Goal: Information Seeking & Learning: Learn about a topic

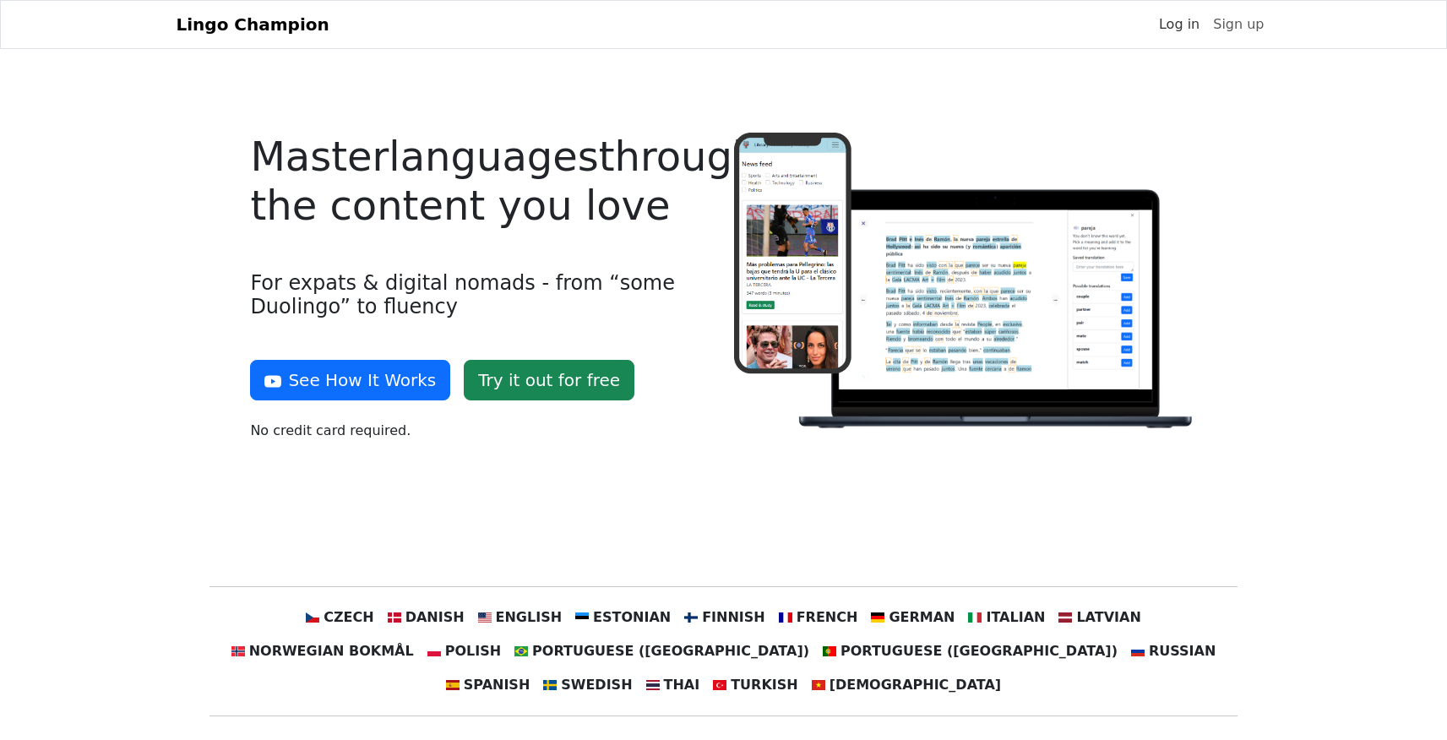
click at [1192, 23] on link "Log in" at bounding box center [1180, 25] width 54 height 34
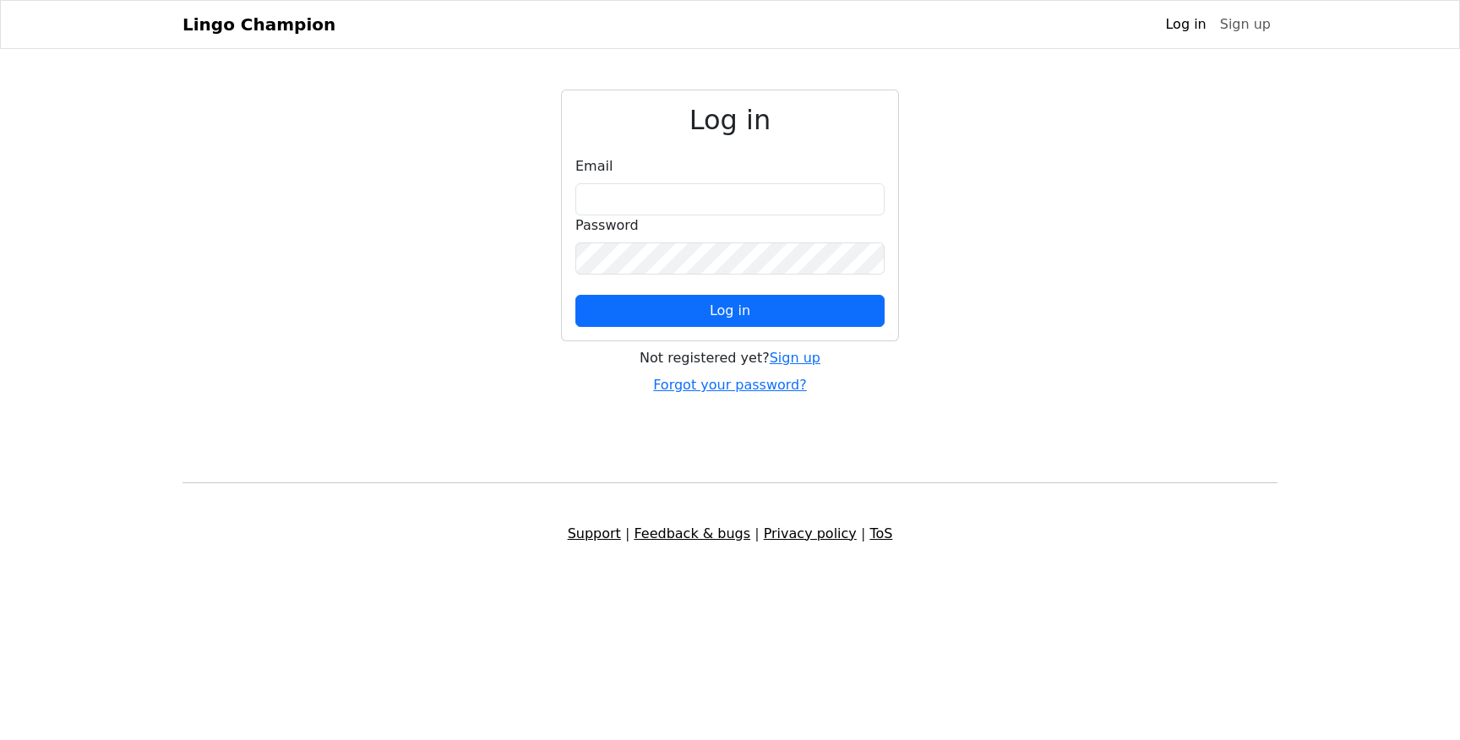
click at [705, 170] on div "Email" at bounding box center [729, 185] width 309 height 59
click at [696, 198] on input "email" at bounding box center [729, 199] width 309 height 32
type input "**********"
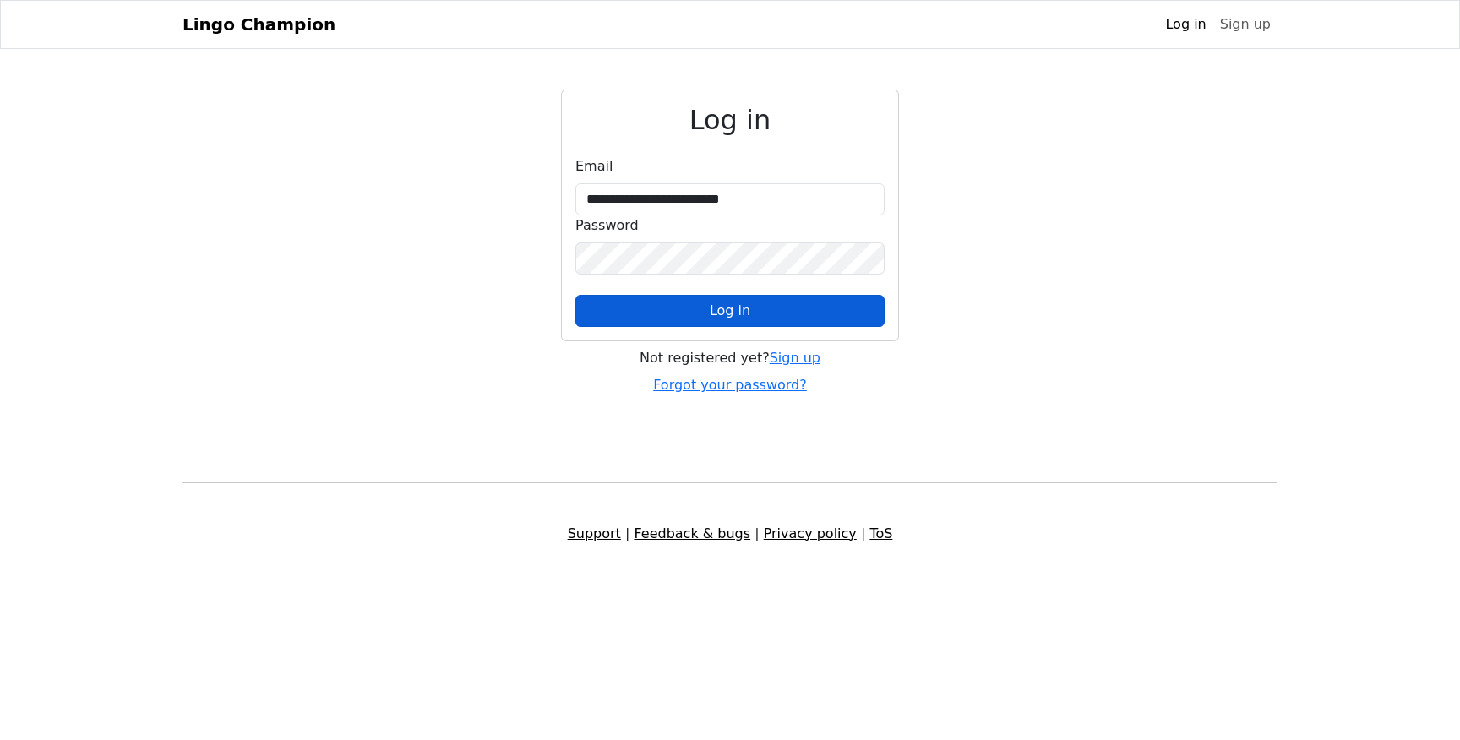
click at [753, 304] on button "Log in" at bounding box center [729, 311] width 309 height 32
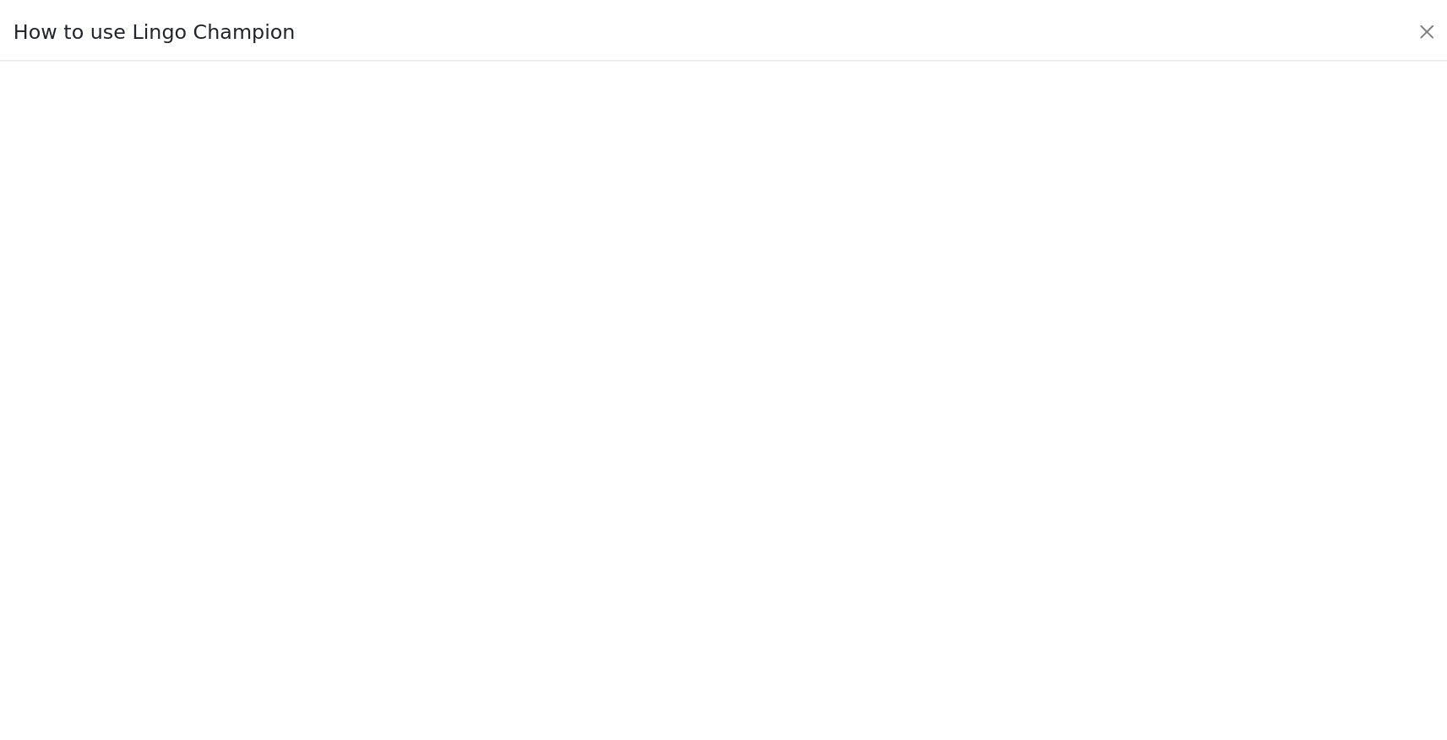
scroll to position [144, 0]
click at [1434, 45] on div "How to use Lingo Champion" at bounding box center [730, 29] width 1460 height 58
click at [1436, 37] on button "Close" at bounding box center [1439, 28] width 27 height 27
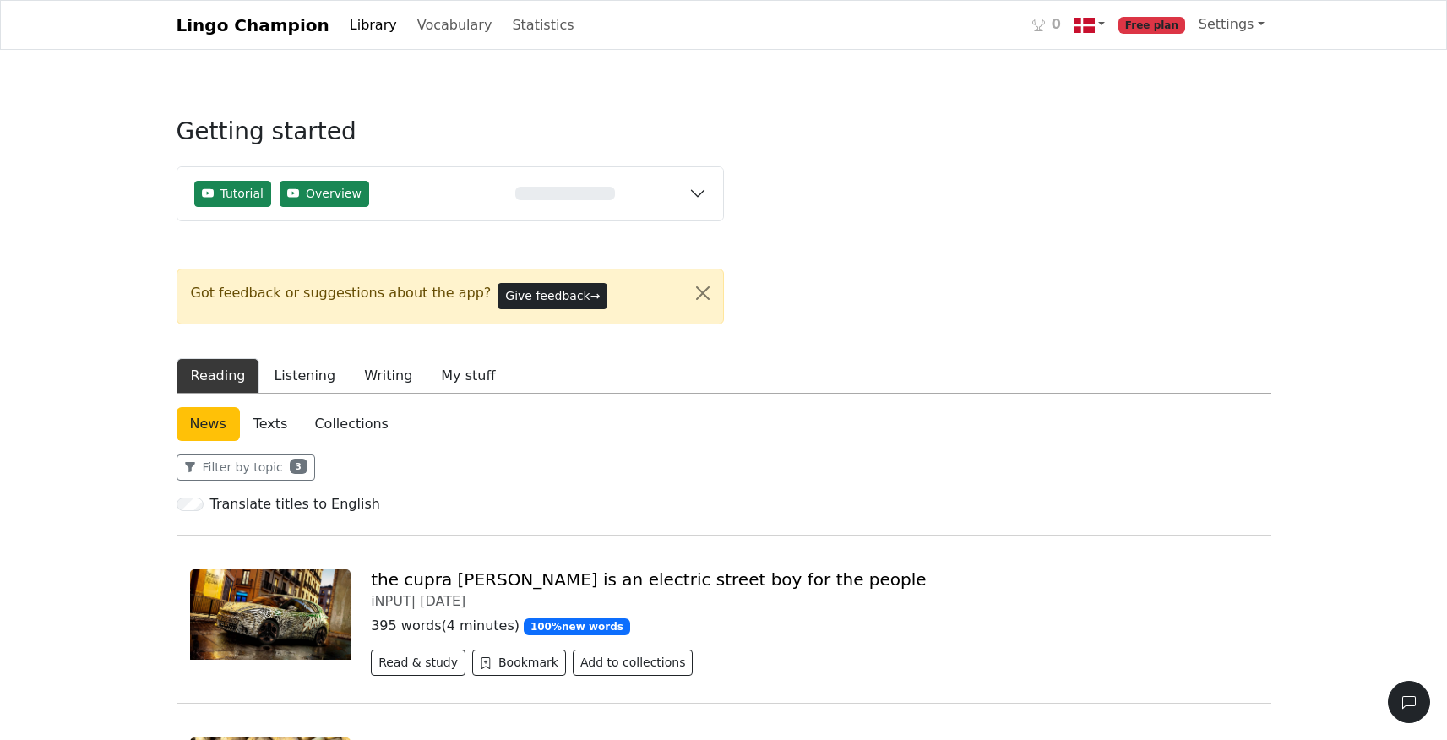
click at [1169, 31] on span "Free plan" at bounding box center [1152, 25] width 67 height 17
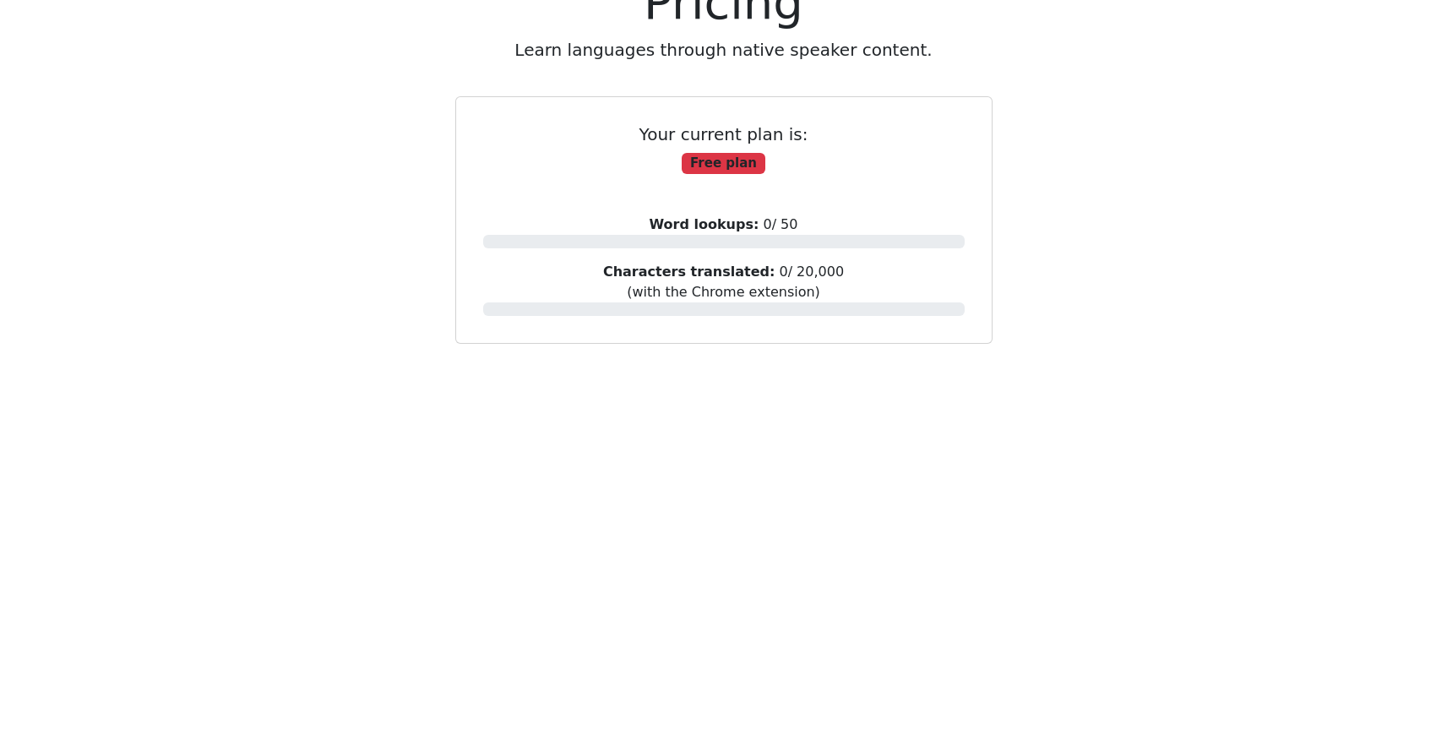
scroll to position [390, 0]
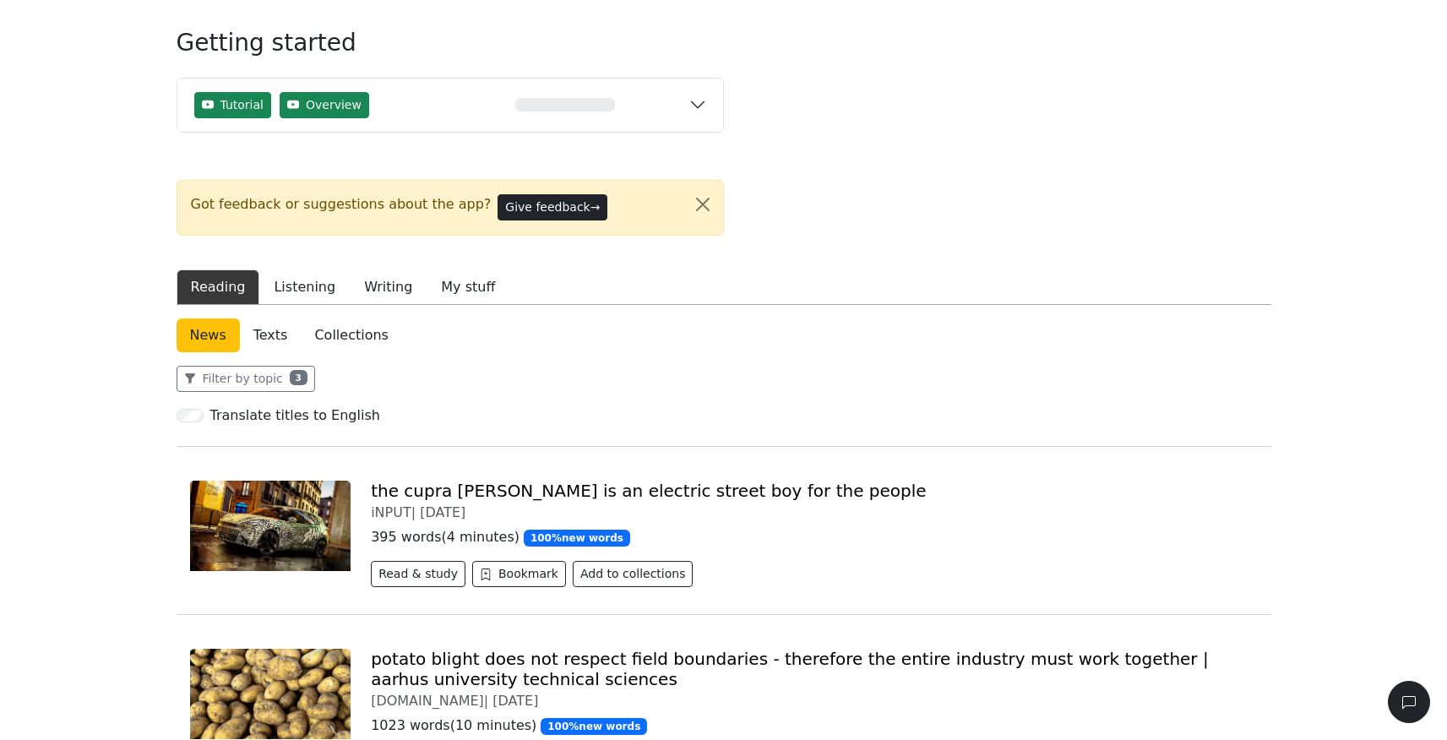
scroll to position [93, 0]
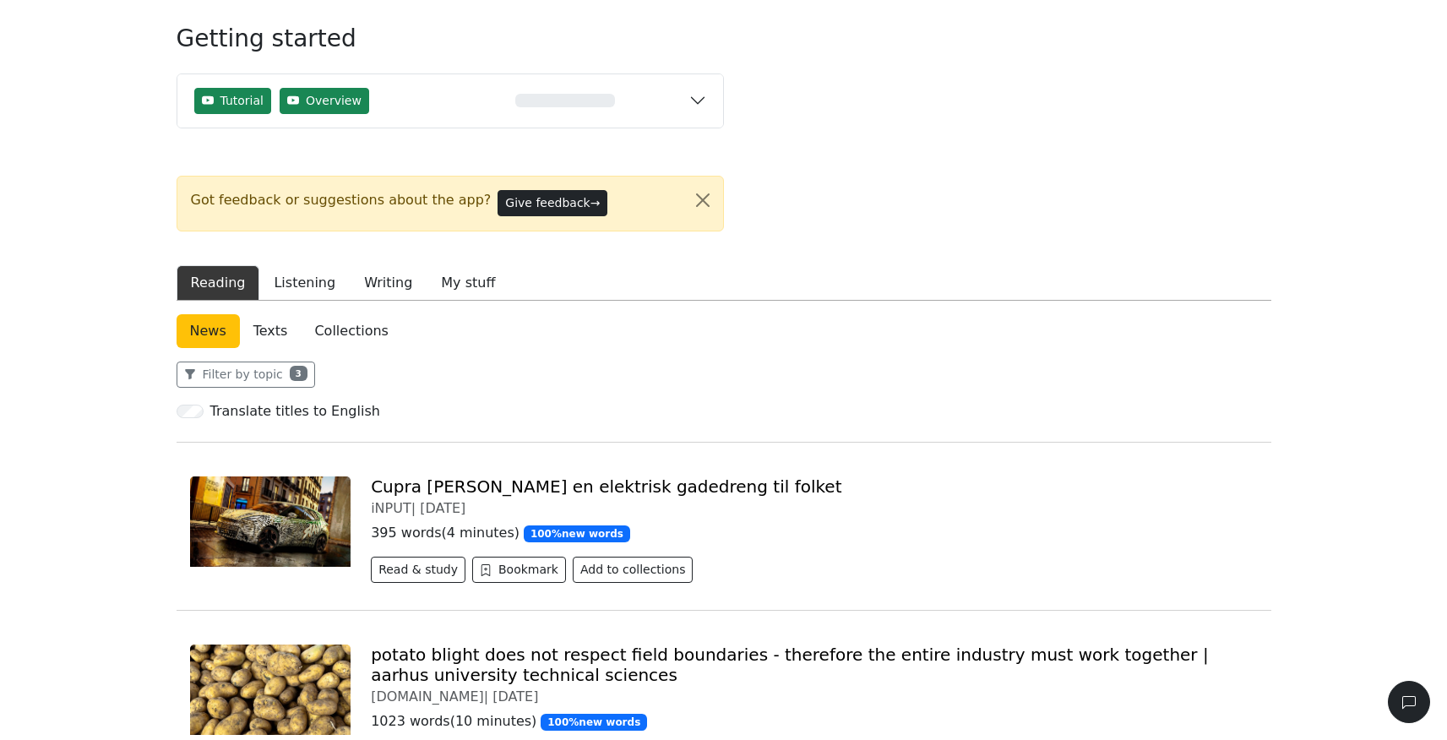
click at [444, 491] on link "Cupra [PERSON_NAME] en elektrisk gadedreng til folket" at bounding box center [606, 487] width 471 height 20
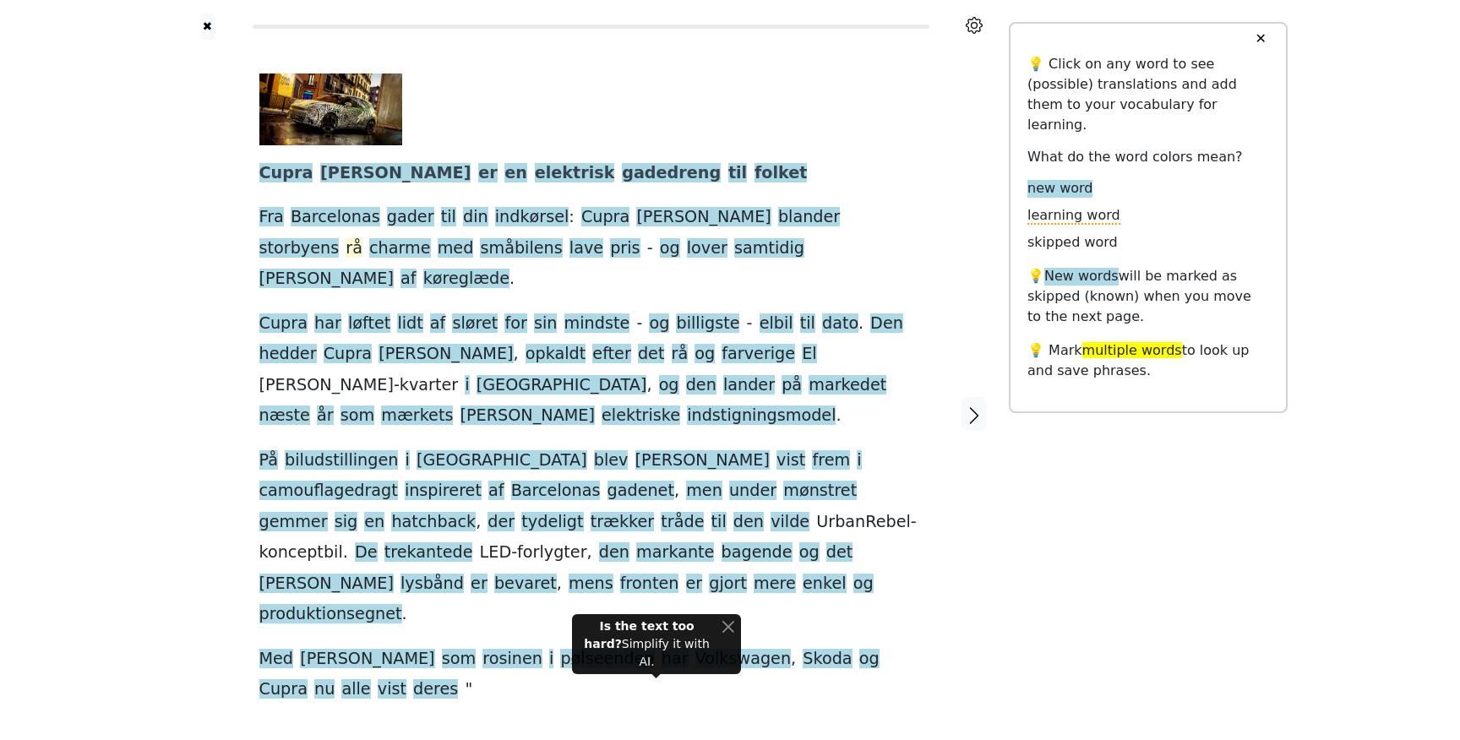
click at [362, 238] on span "rå" at bounding box center [354, 248] width 17 height 21
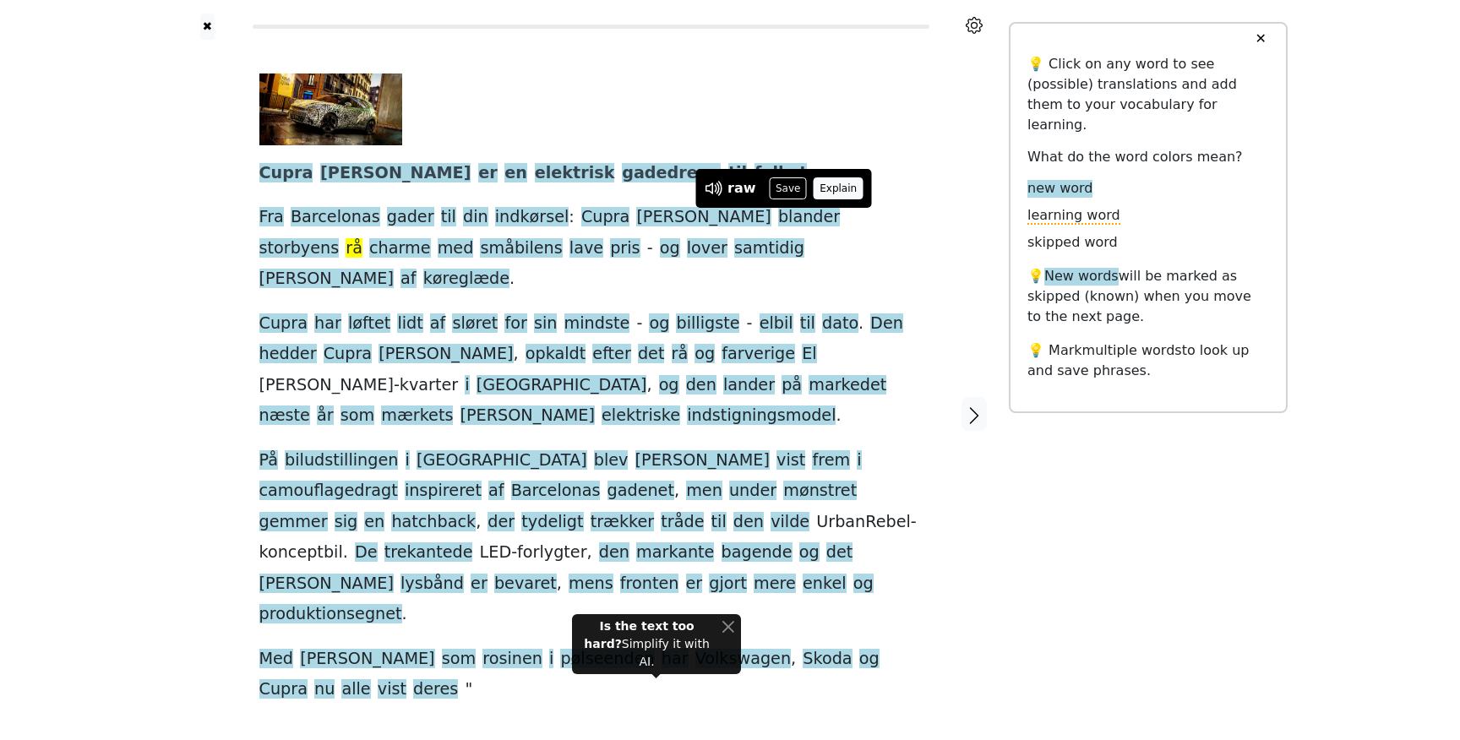
click at [821, 190] on button "Explain" at bounding box center [839, 188] width 50 height 22
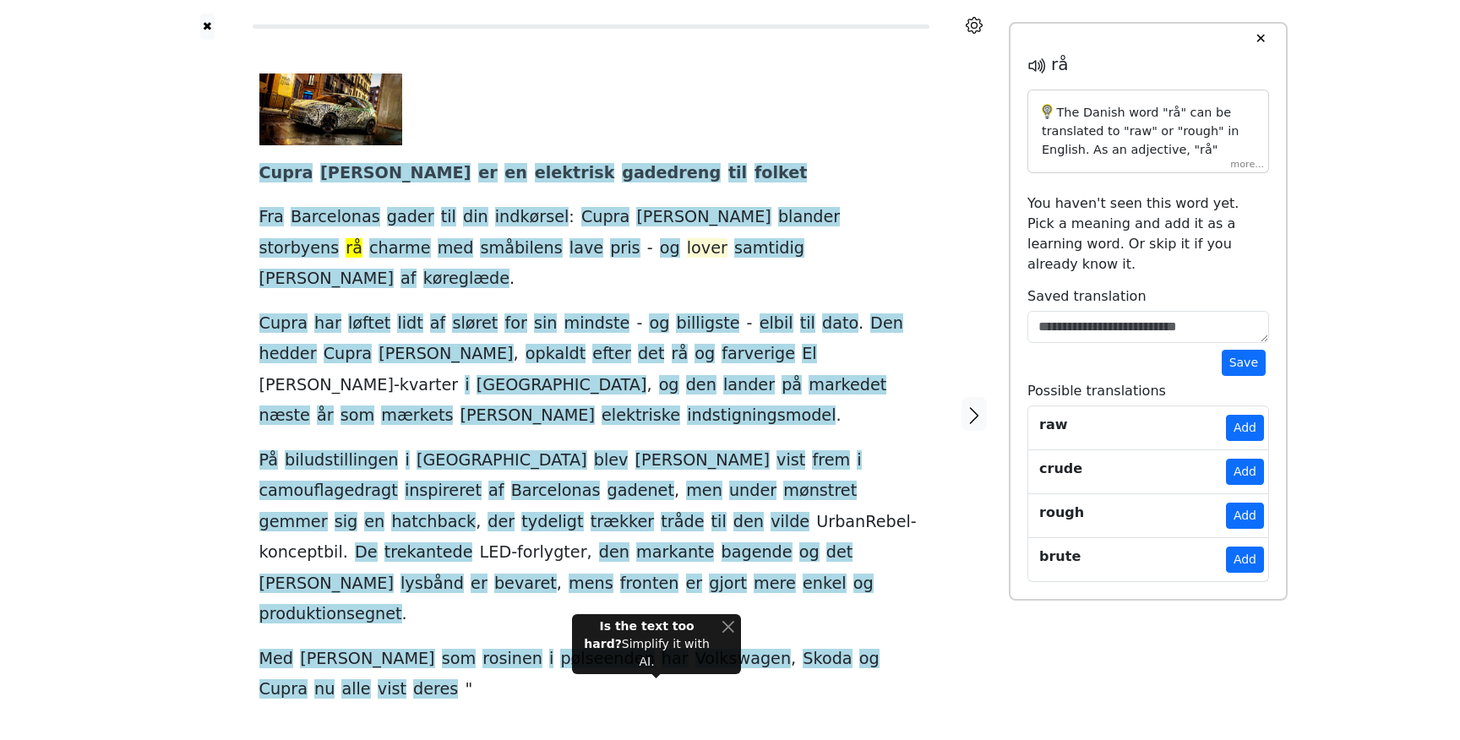
click at [687, 244] on span "lover" at bounding box center [707, 248] width 41 height 21
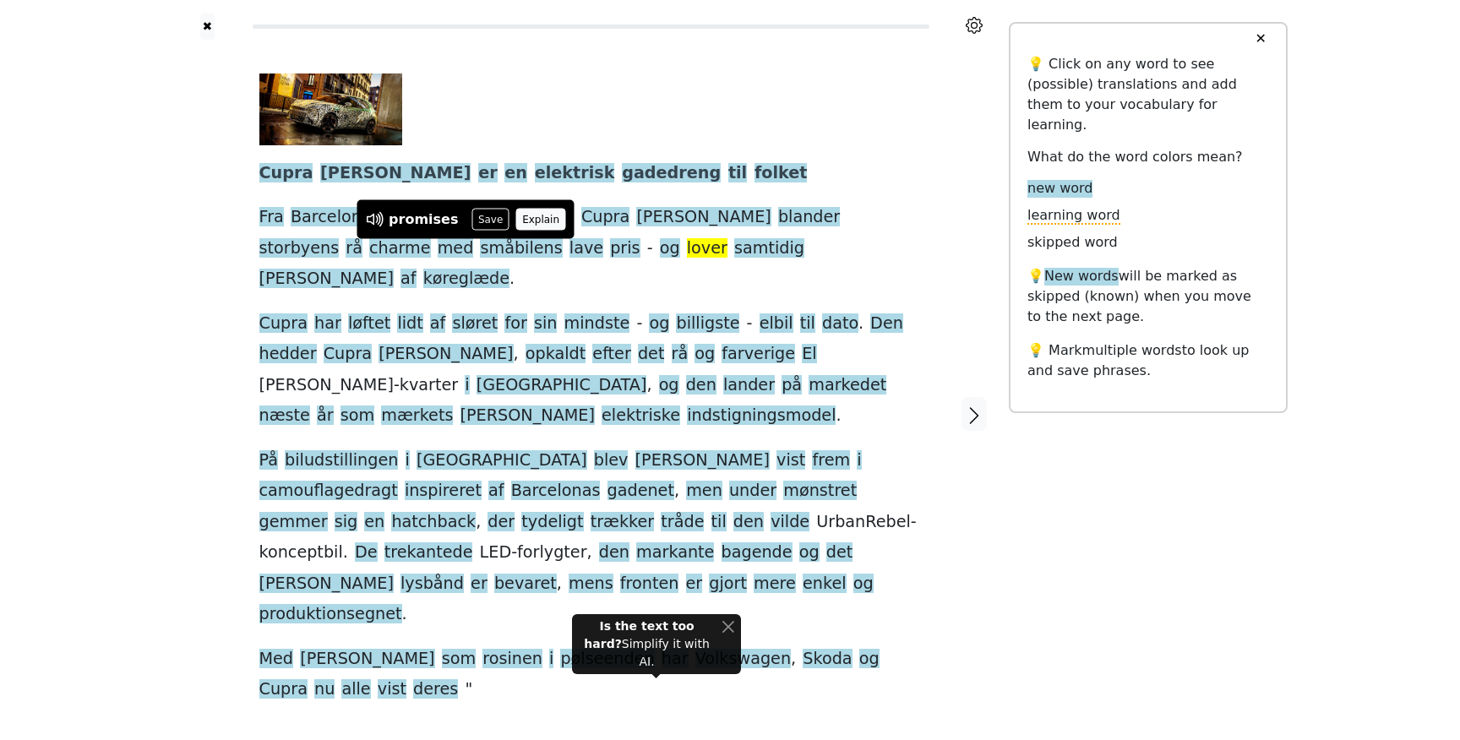
click at [543, 216] on button "Explain" at bounding box center [541, 220] width 50 height 22
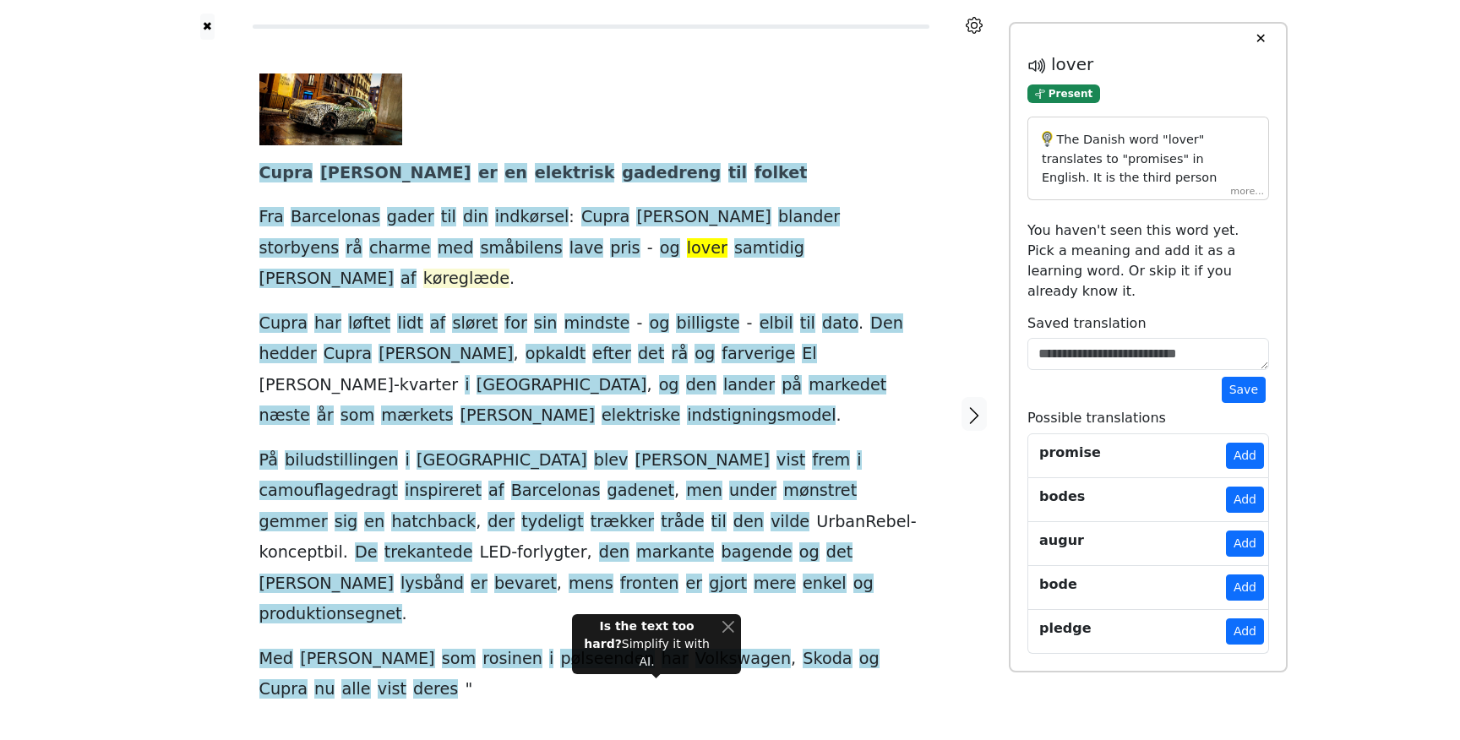
click at [510, 269] on span "køreglæde" at bounding box center [466, 279] width 86 height 21
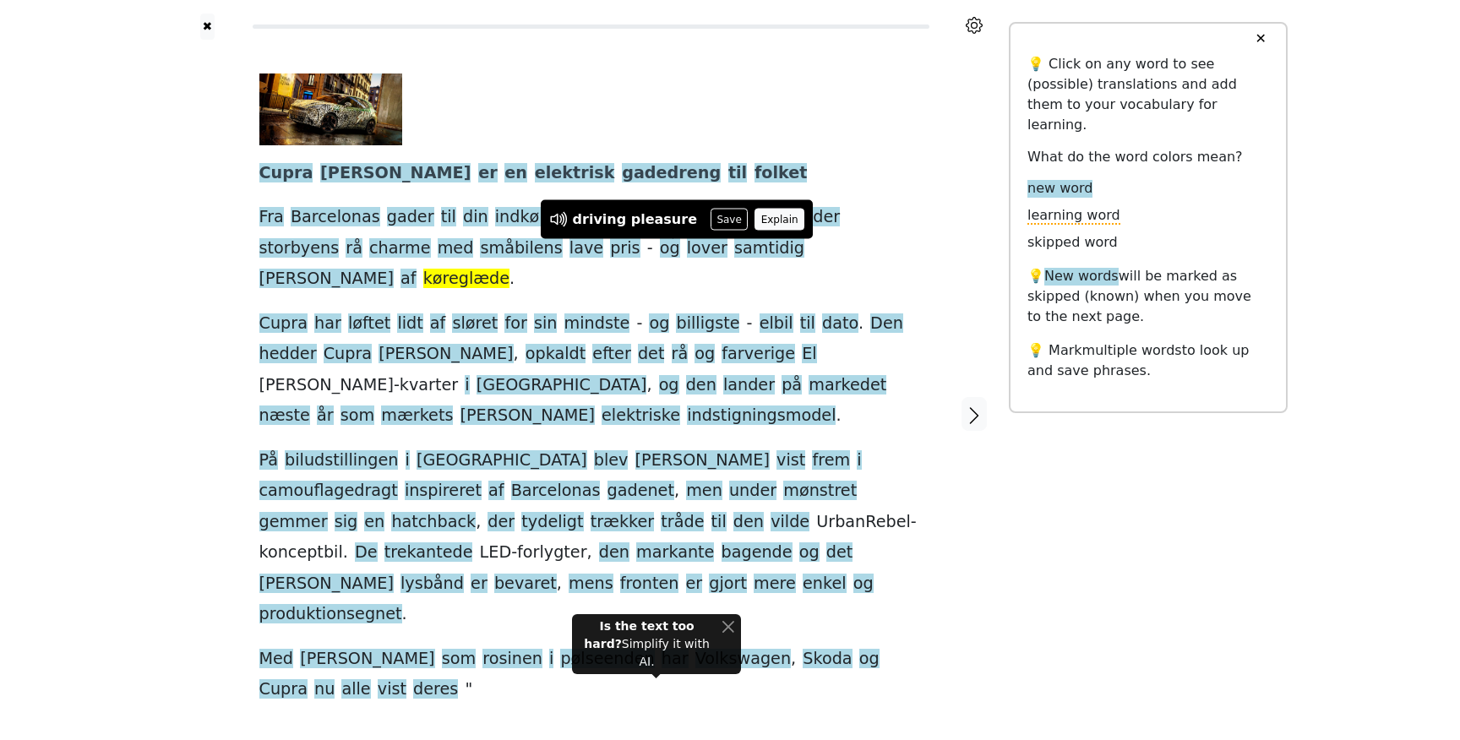
click at [764, 221] on button "Explain" at bounding box center [780, 220] width 50 height 22
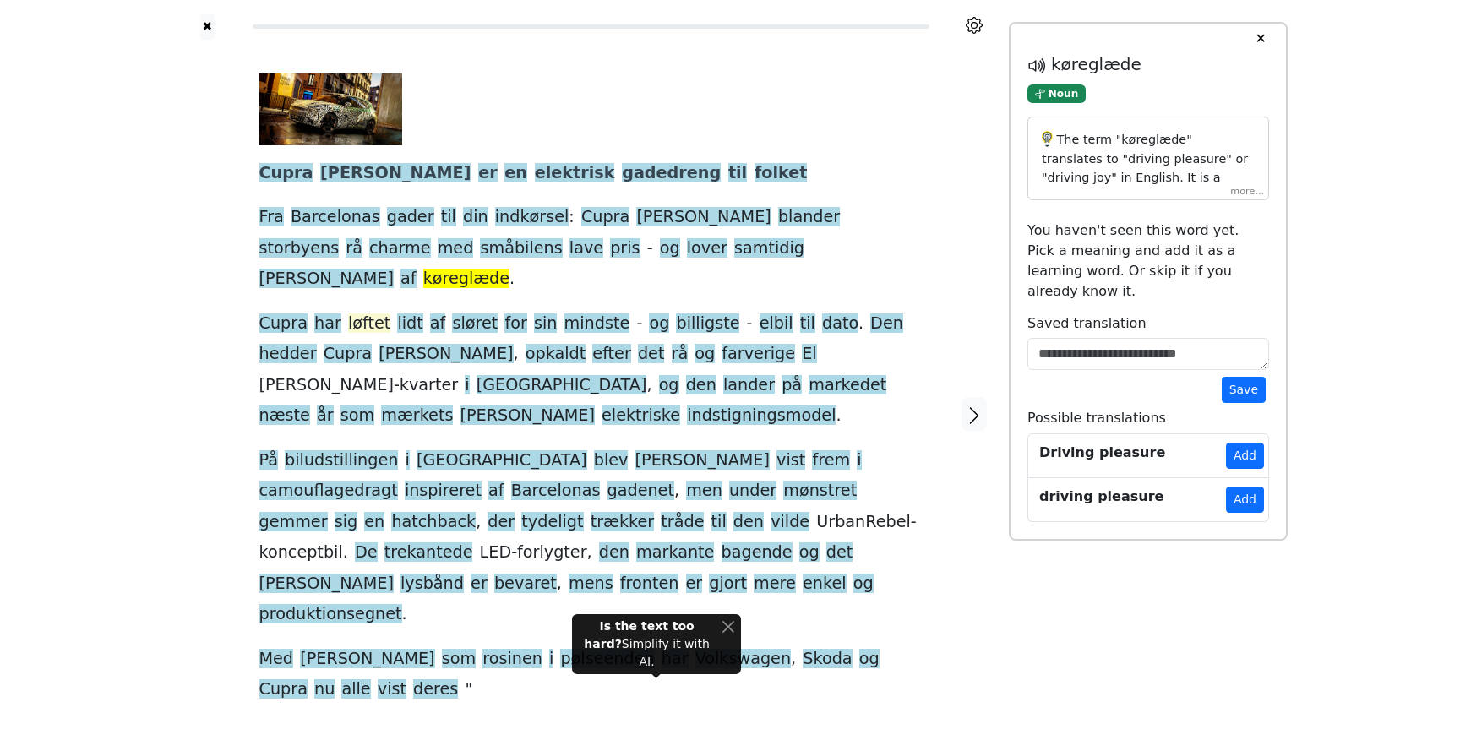
click at [353, 313] on span "løftet" at bounding box center [369, 323] width 42 height 21
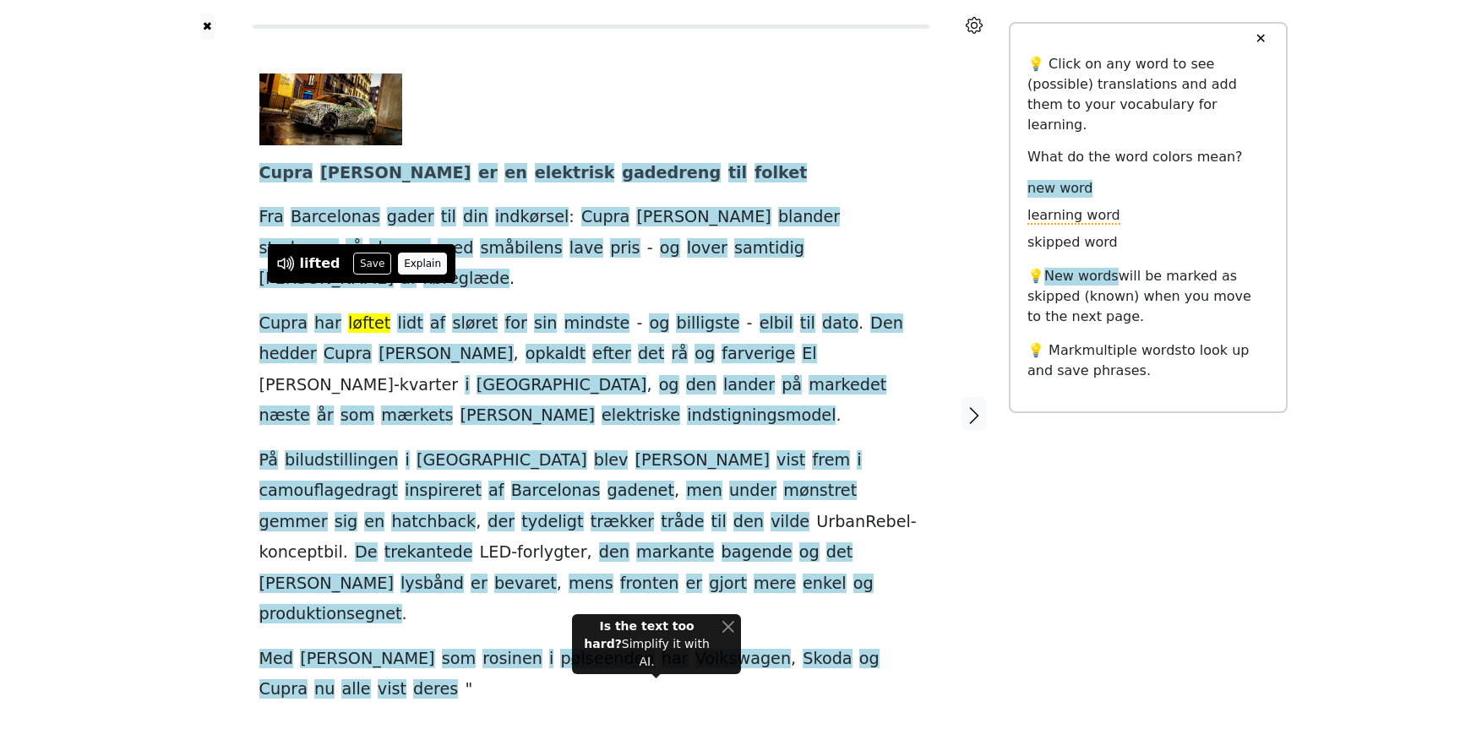
click at [425, 267] on button "Explain" at bounding box center [423, 264] width 50 height 22
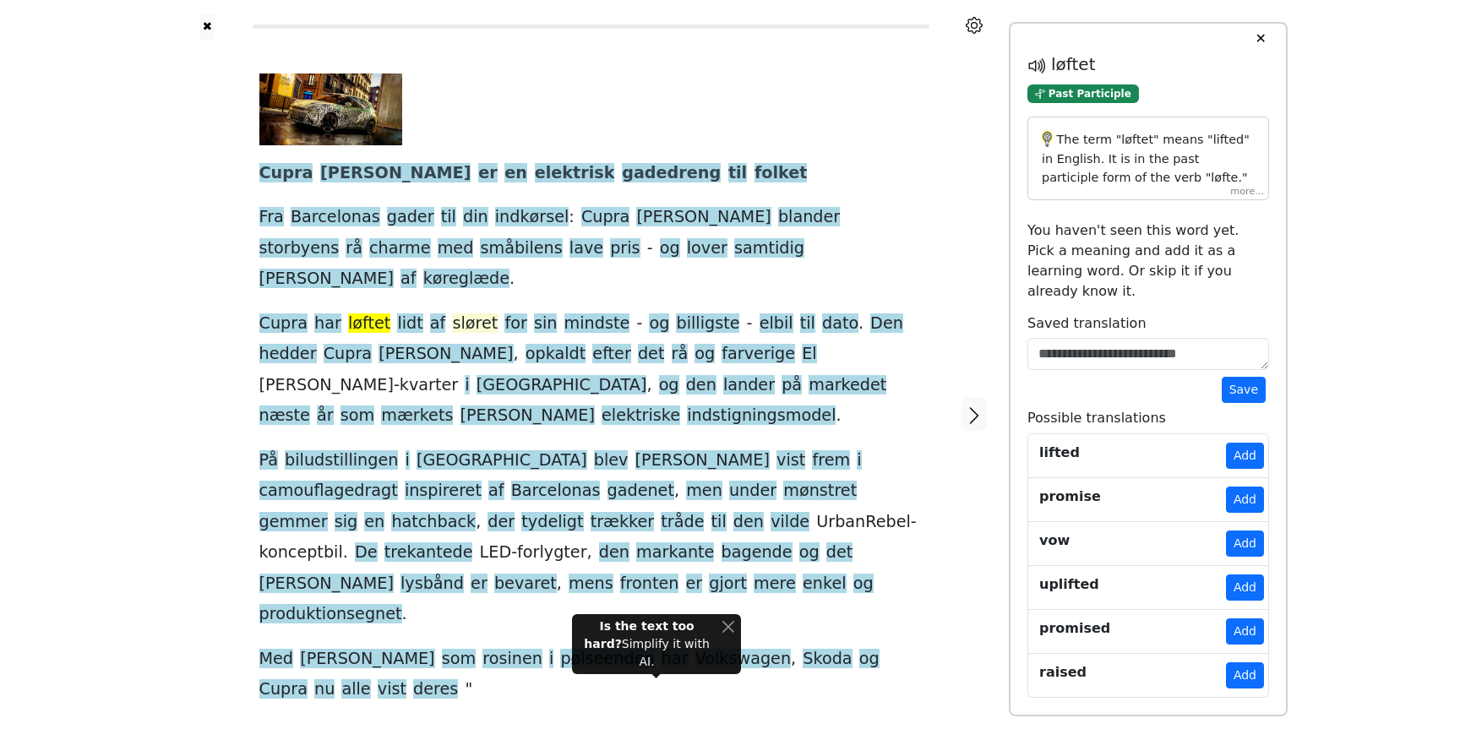
click at [452, 313] on span "sløret" at bounding box center [475, 323] width 46 height 21
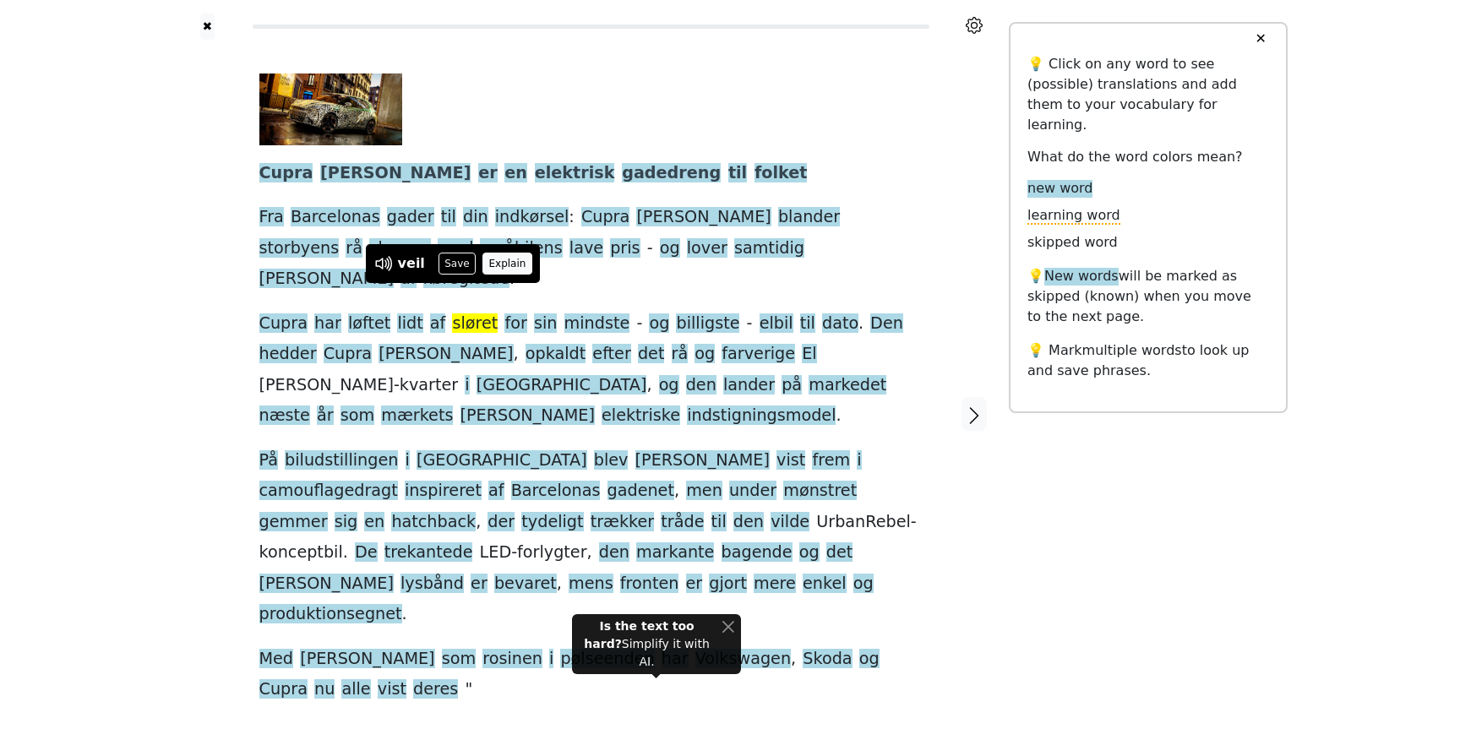
click at [515, 261] on button "Explain" at bounding box center [507, 264] width 50 height 22
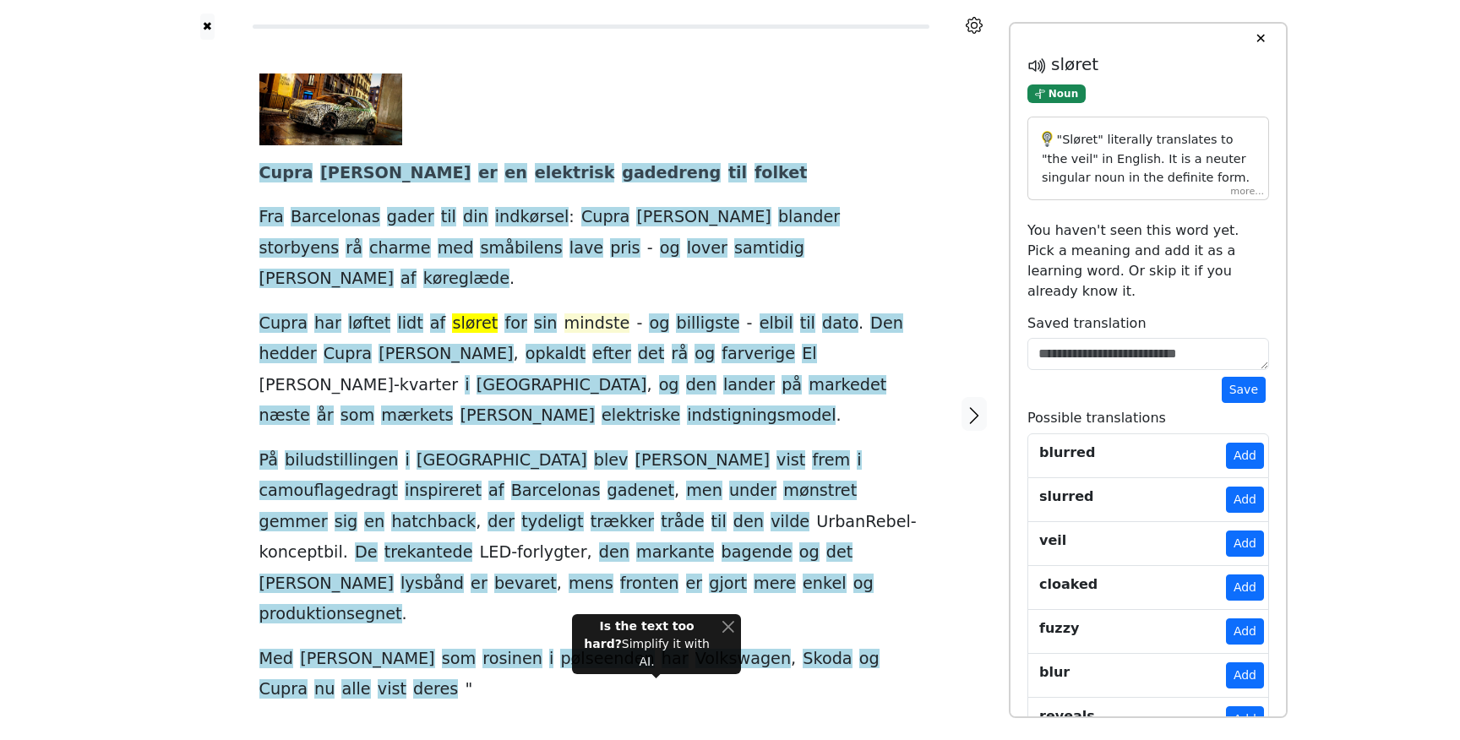
click at [564, 313] on span "mindste" at bounding box center [597, 323] width 66 height 21
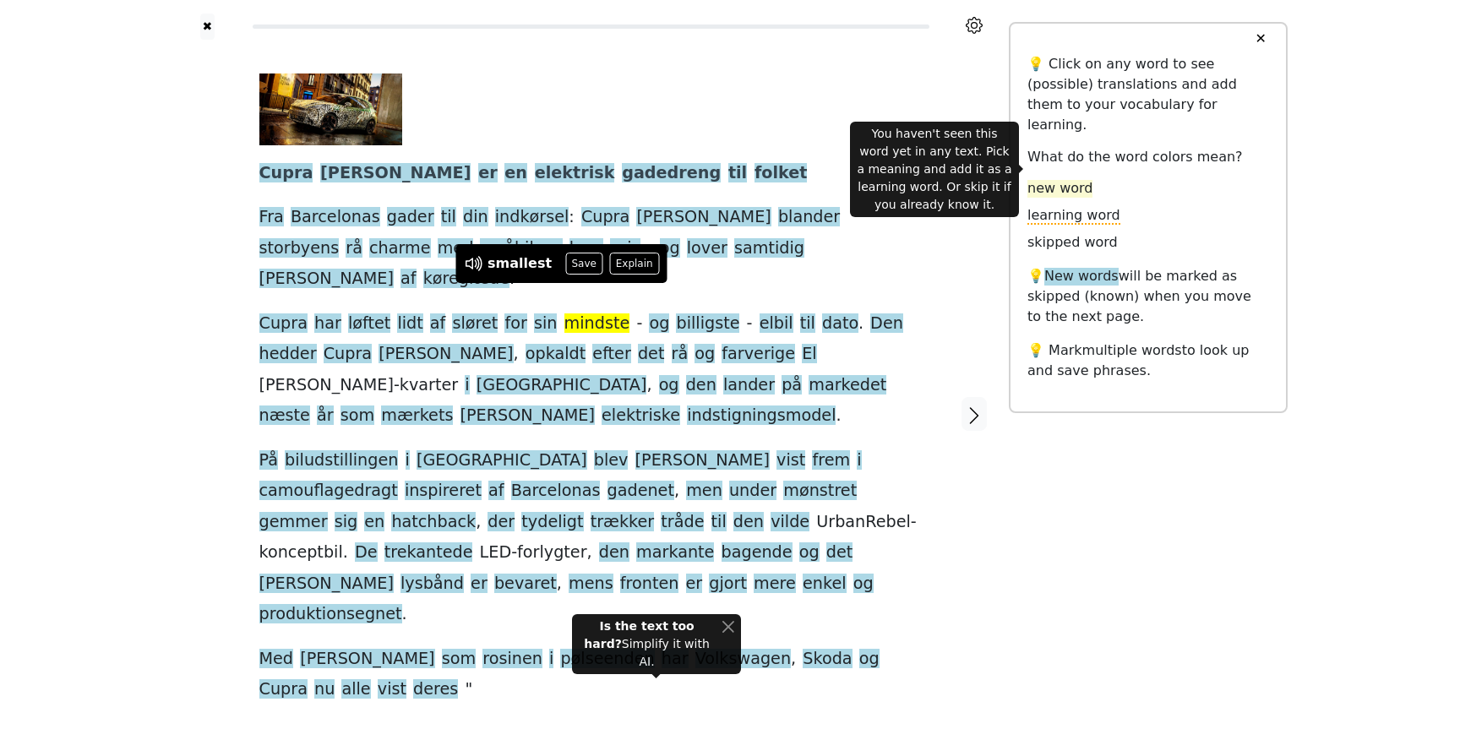
click at [1063, 180] on span "new word" at bounding box center [1059, 189] width 65 height 18
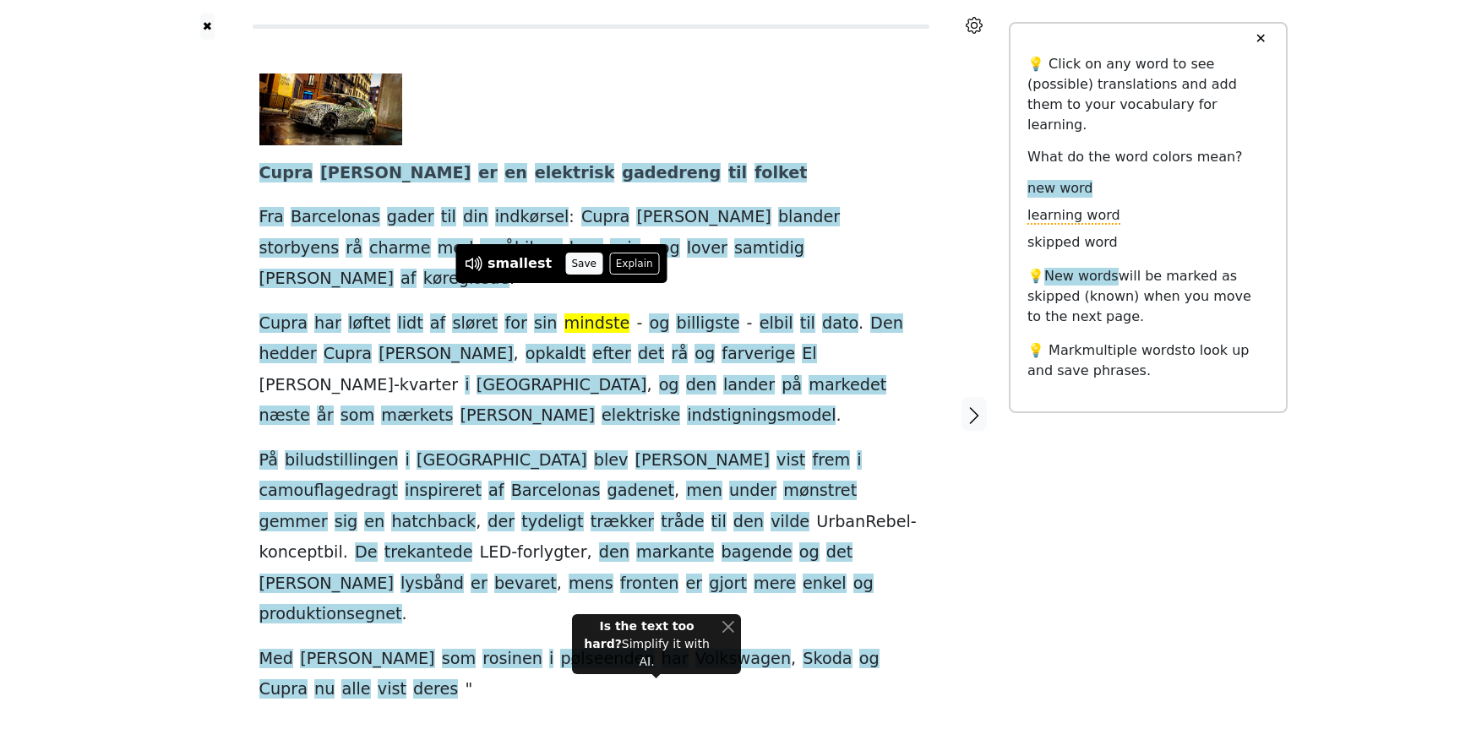
click at [575, 265] on button "Save" at bounding box center [583, 264] width 37 height 22
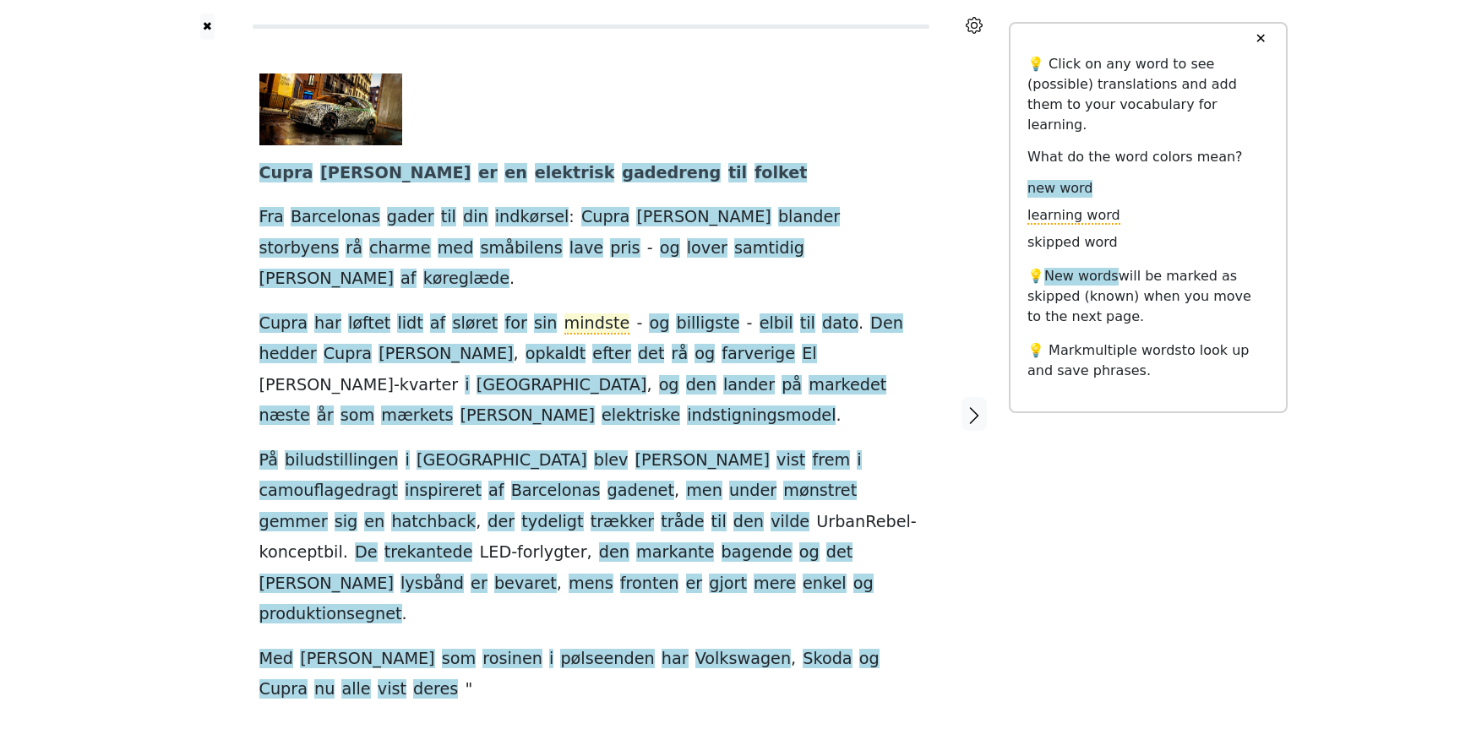
click at [564, 313] on span "mindste" at bounding box center [597, 323] width 66 height 21
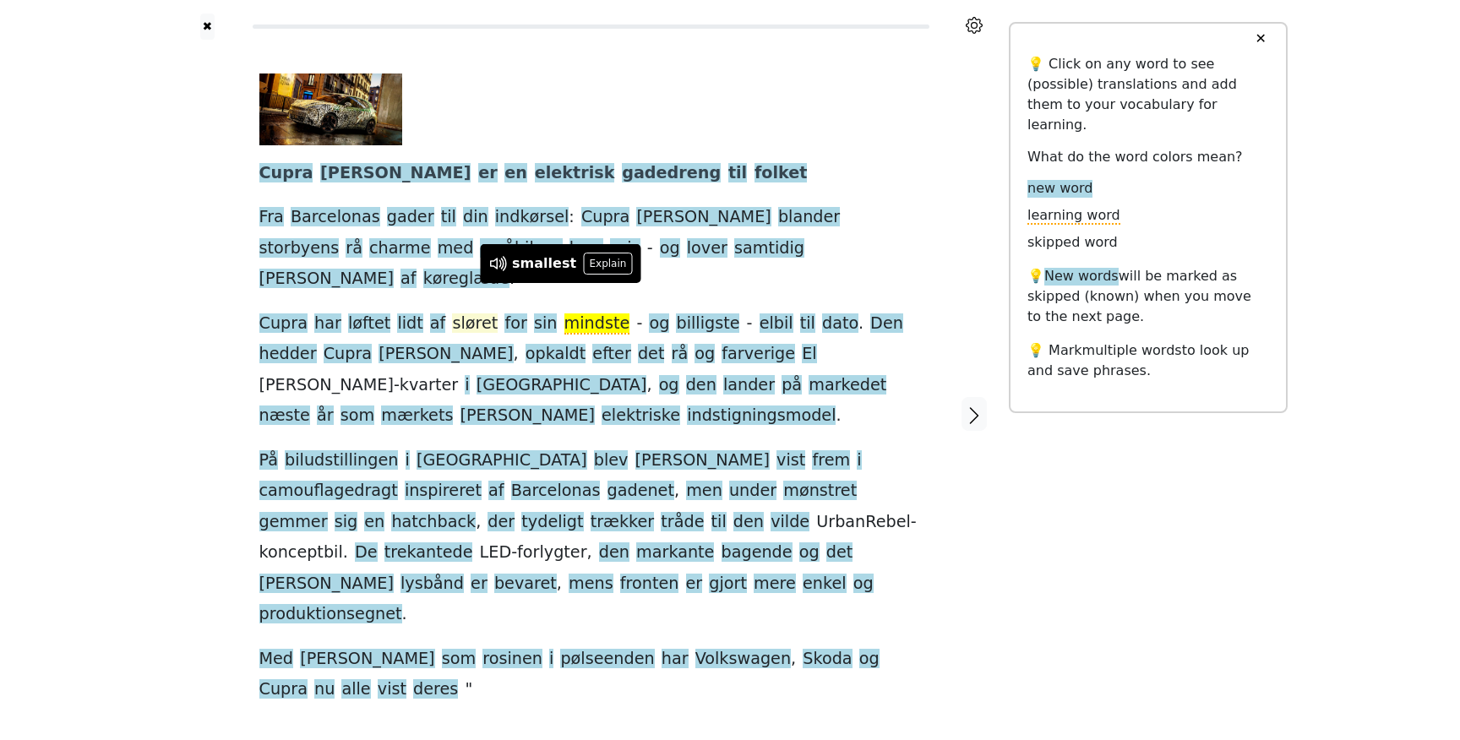
click at [452, 313] on span "sløret" at bounding box center [475, 323] width 46 height 21
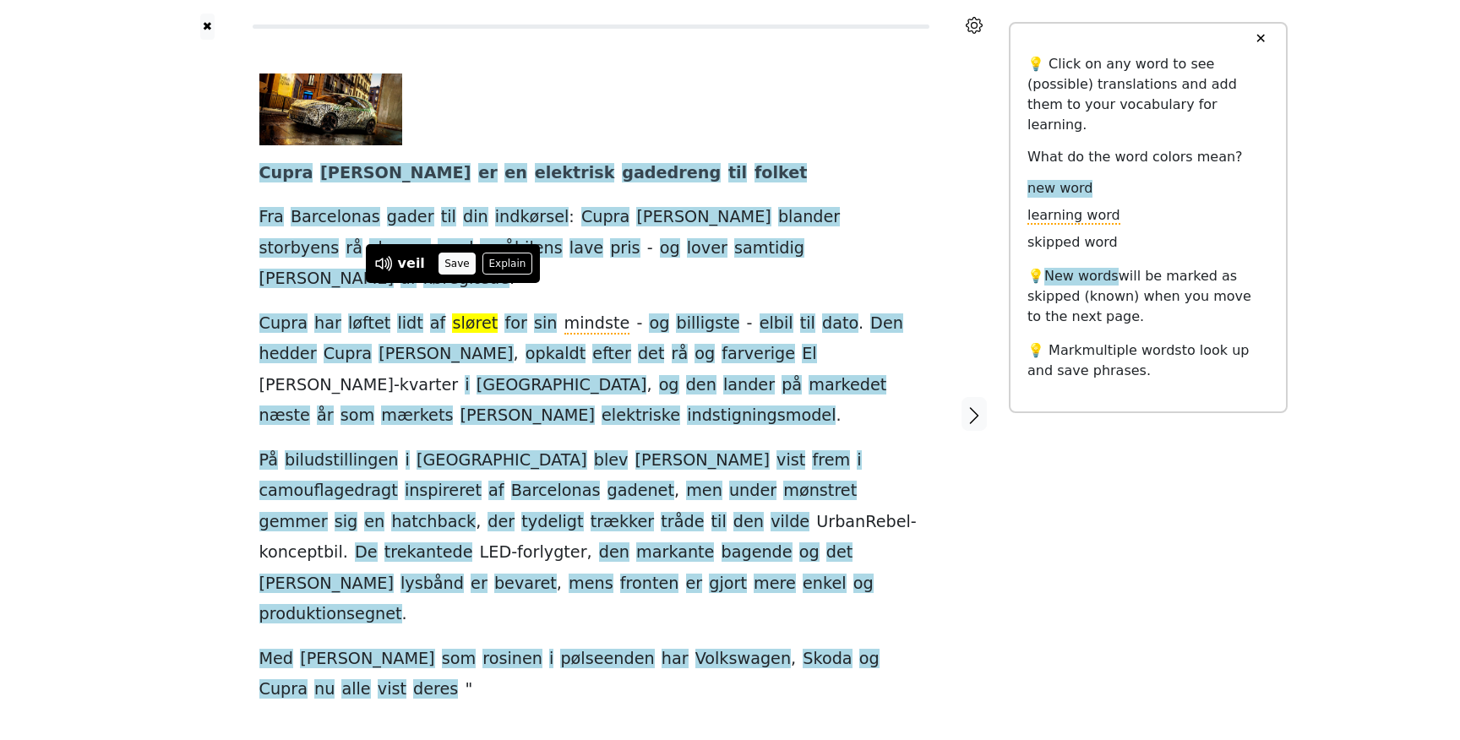
click at [455, 265] on button "Save" at bounding box center [457, 264] width 37 height 22
click at [461, 313] on span "sløret" at bounding box center [475, 323] width 46 height 21
click at [479, 259] on button "Explain" at bounding box center [481, 264] width 50 height 22
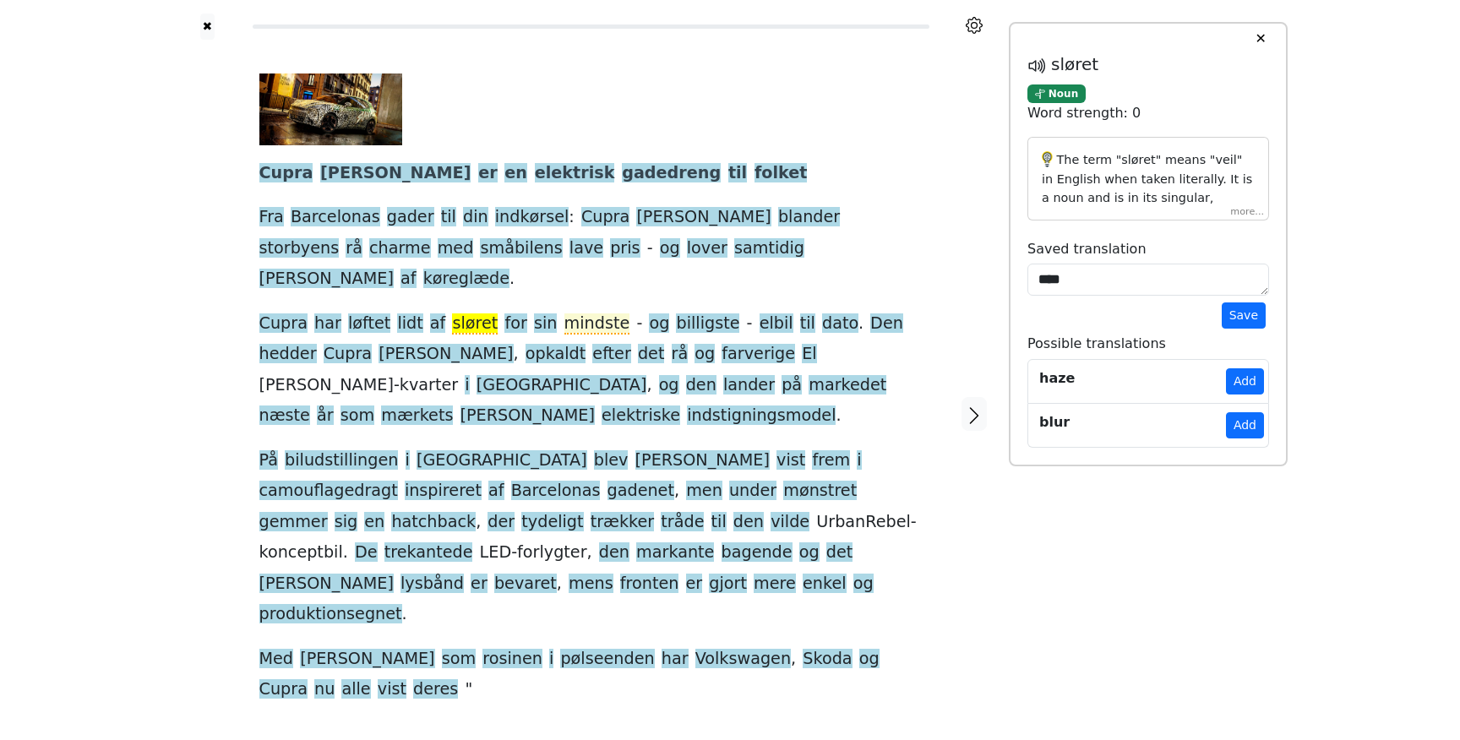
click at [564, 313] on span "mindste" at bounding box center [597, 323] width 66 height 21
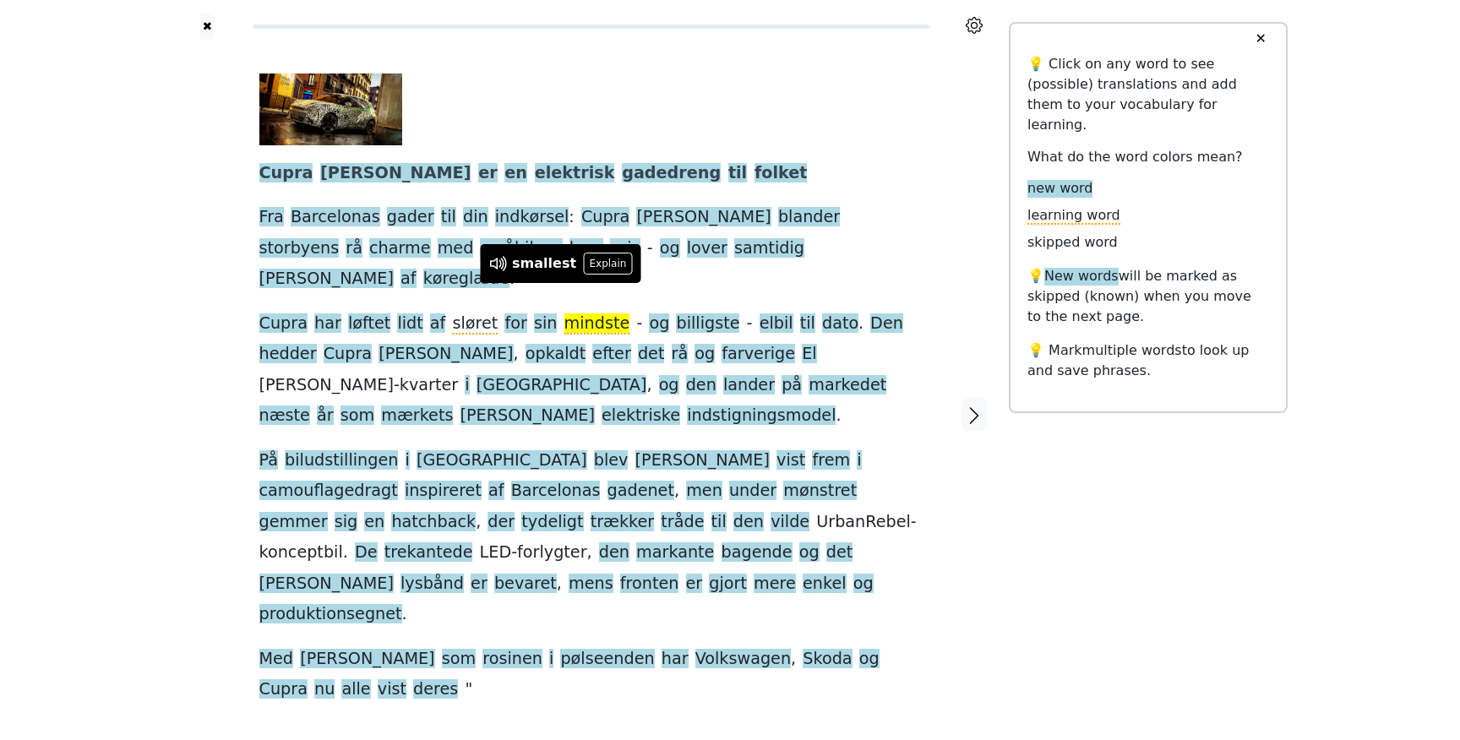
click at [293, 98] on img at bounding box center [331, 110] width 144 height 72
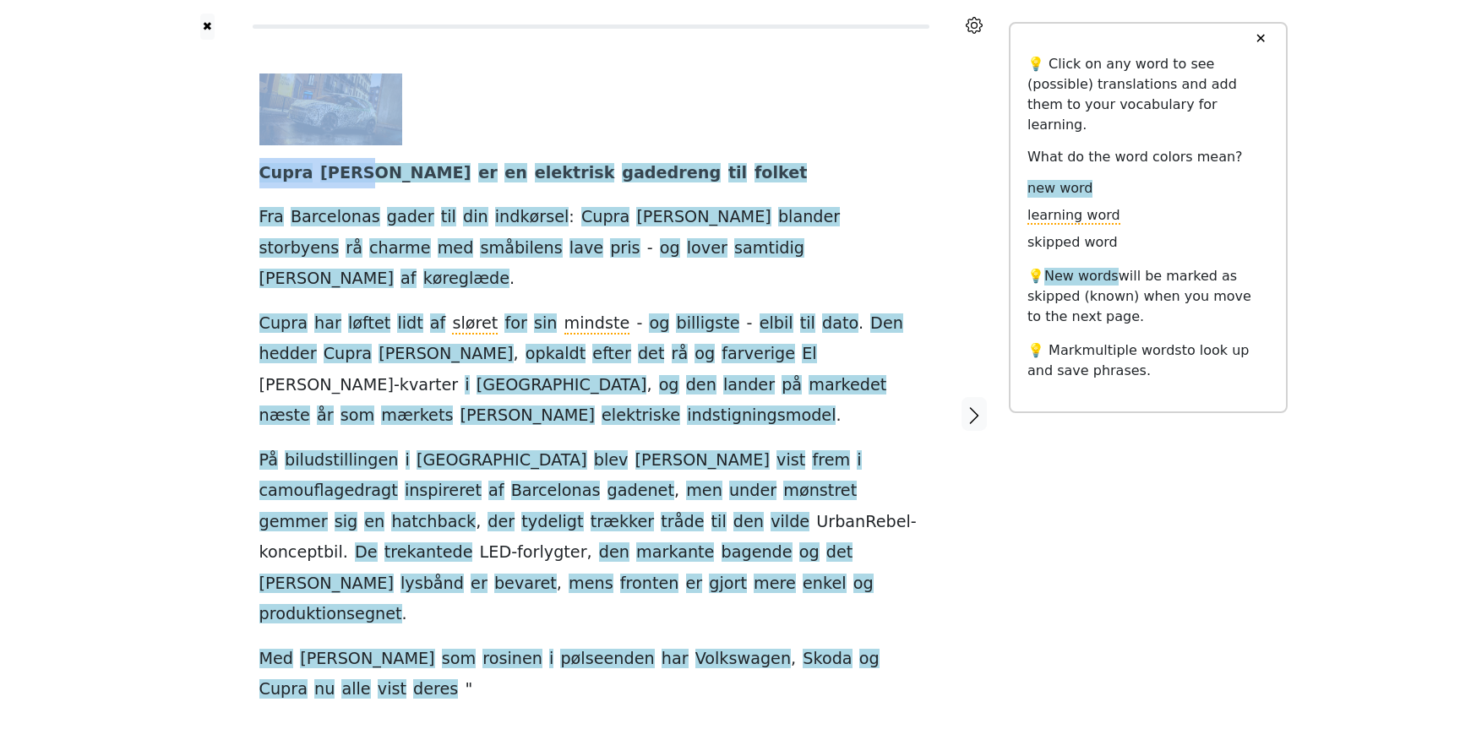
drag, startPoint x: 237, startPoint y: 171, endPoint x: 353, endPoint y: 173, distance: 115.8
click at [353, 173] on div "Cupra [PERSON_NAME] en elektrisk gadedreng til folket Fra Barcelonas gader til …" at bounding box center [590, 414] width 837 height 749
copy div "Cupra [PERSON_NAME]"
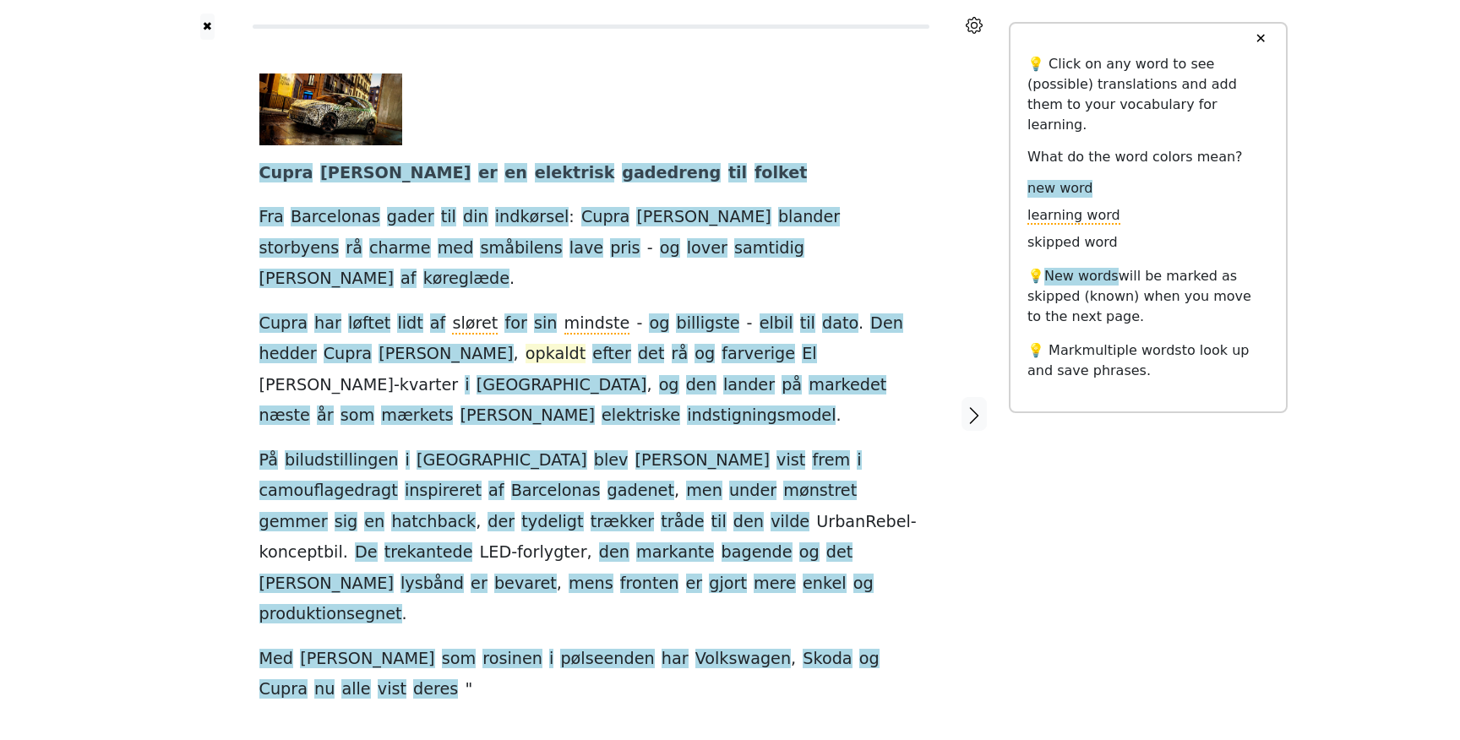
click at [526, 344] on span "opkaldt" at bounding box center [556, 354] width 61 height 21
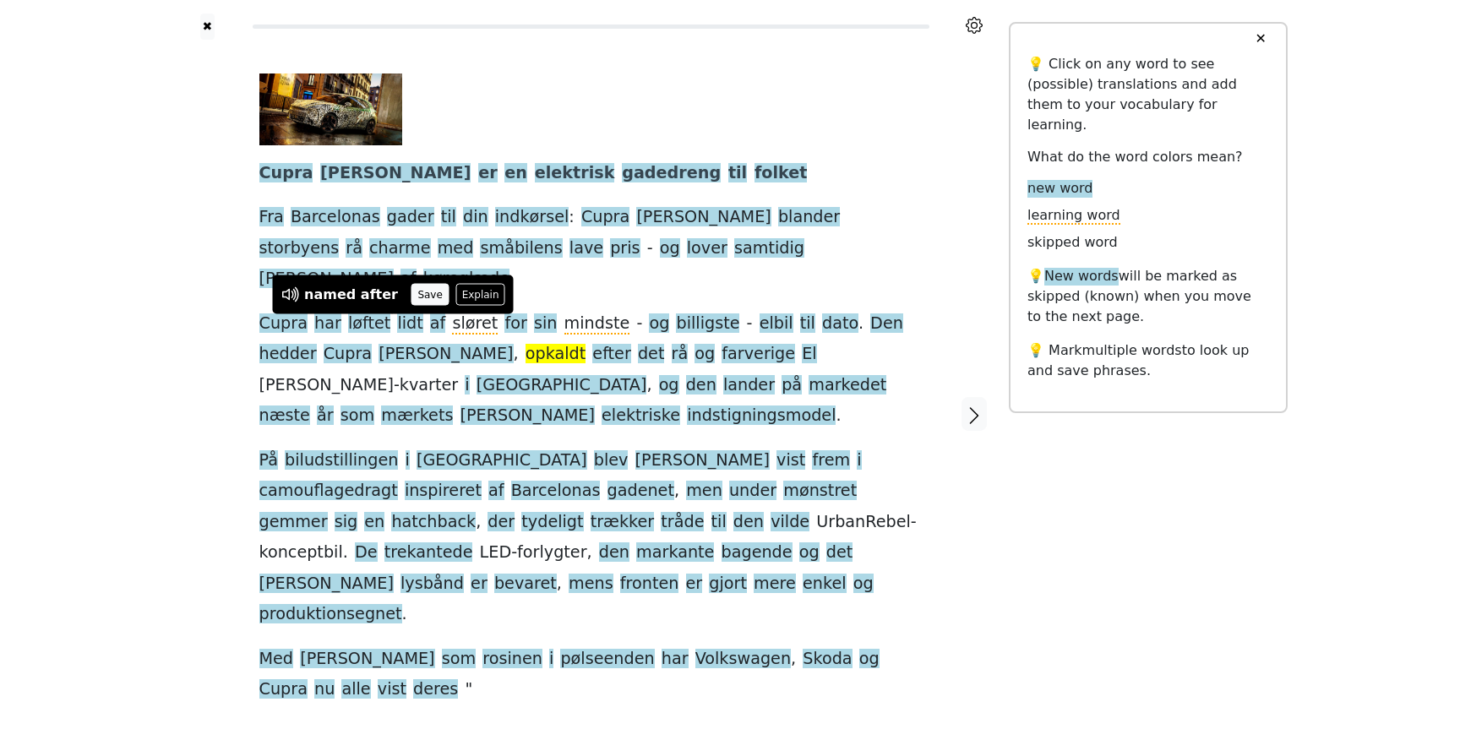
click at [421, 285] on button "Save" at bounding box center [430, 295] width 37 height 22
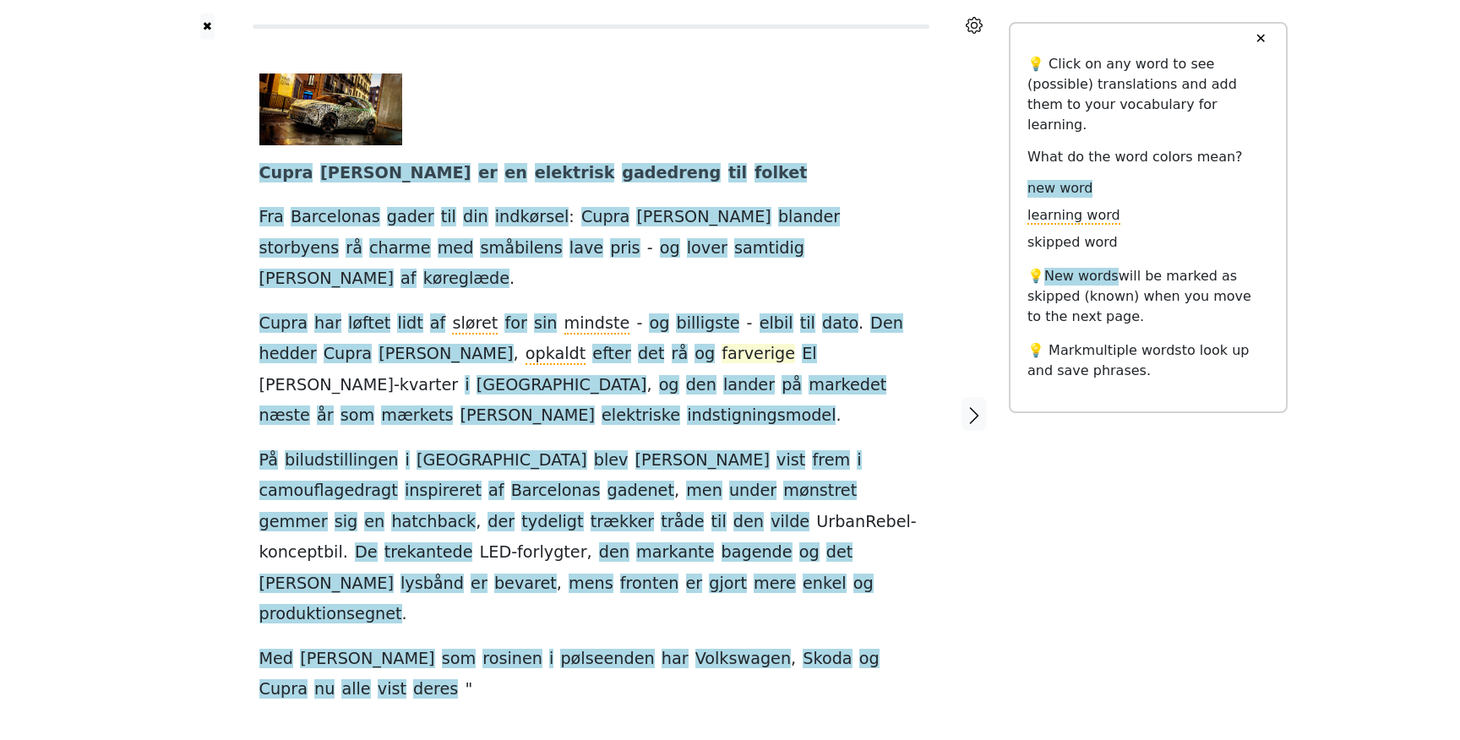
click at [722, 344] on span "farverige" at bounding box center [759, 354] width 74 height 21
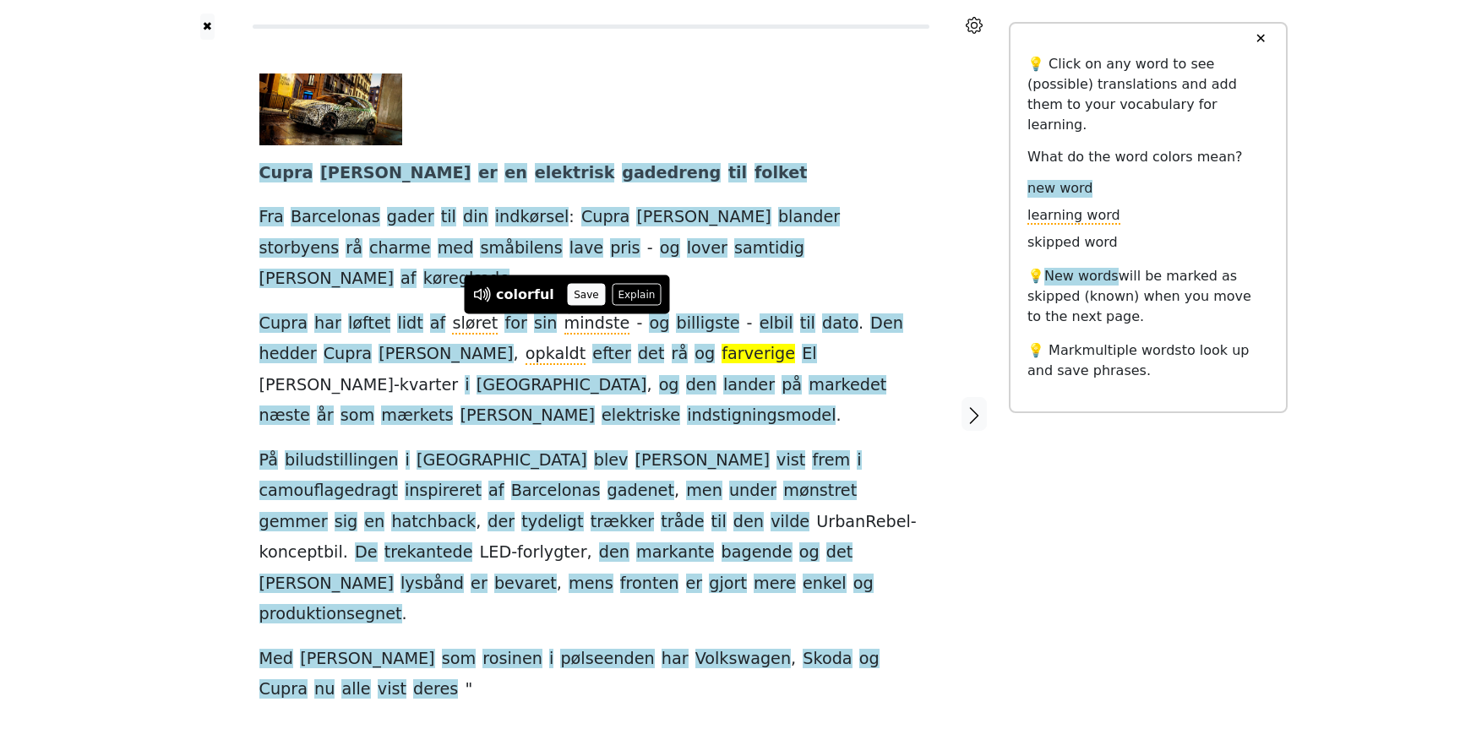
click at [577, 297] on button "Save" at bounding box center [586, 295] width 37 height 22
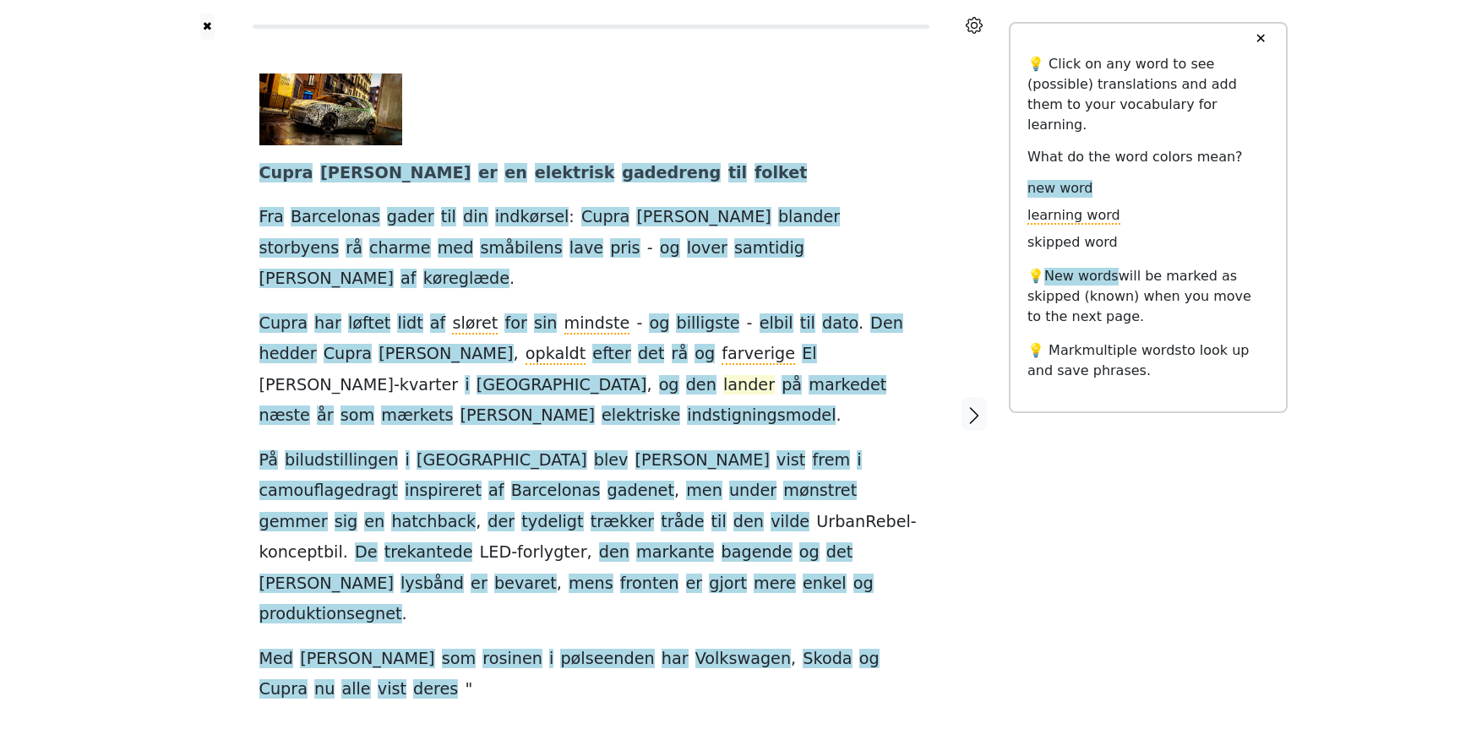
click at [775, 375] on span "lander" at bounding box center [749, 385] width 52 height 21
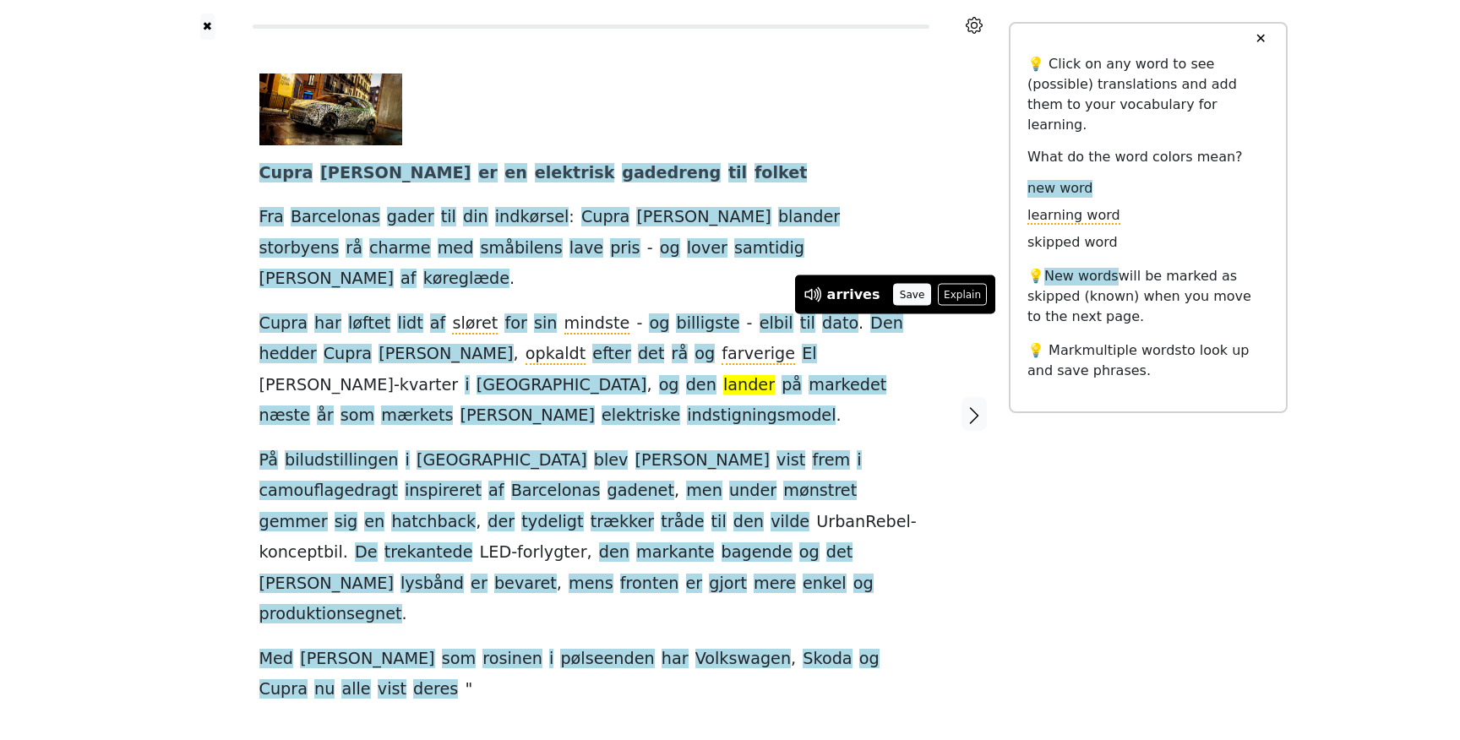
click at [894, 302] on button "Save" at bounding box center [911, 295] width 37 height 22
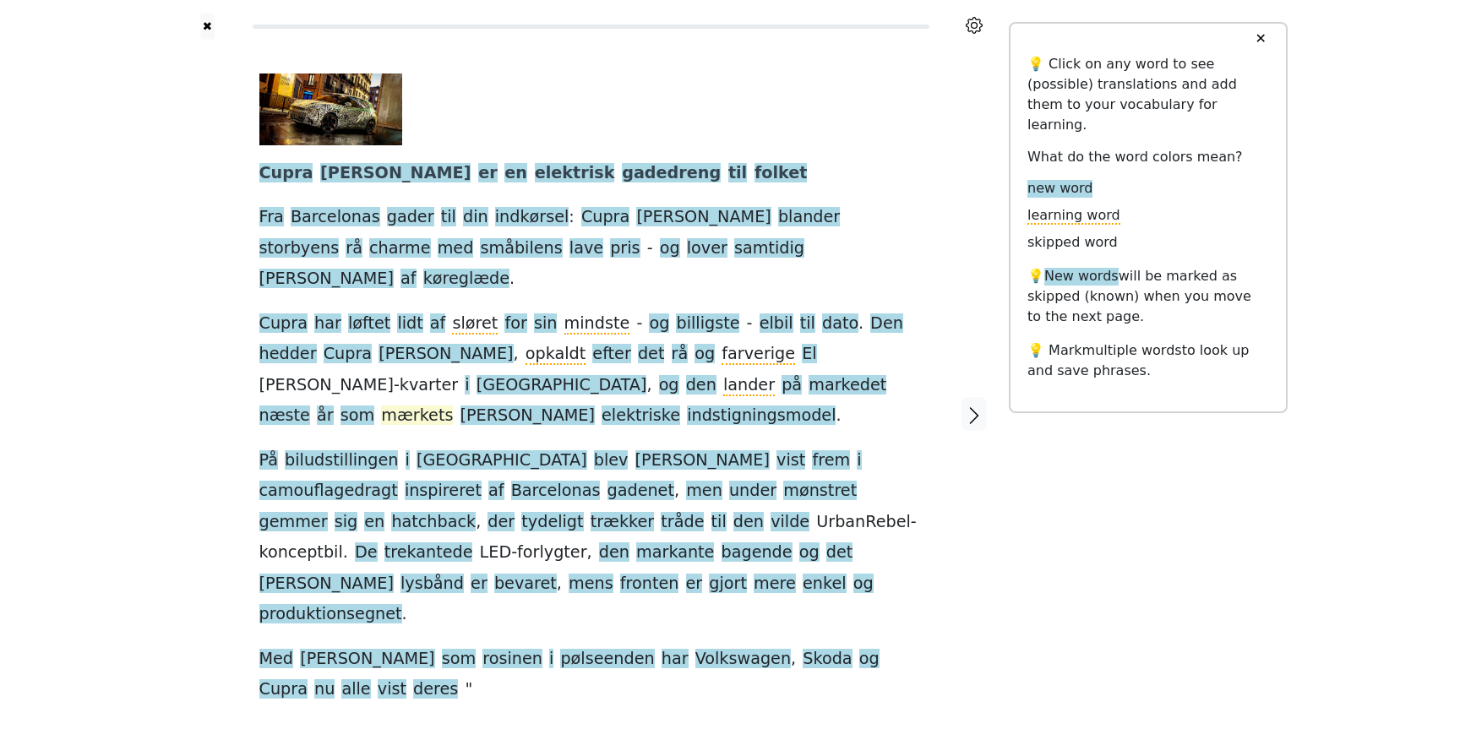
click at [453, 406] on span "mærkets" at bounding box center [417, 416] width 72 height 21
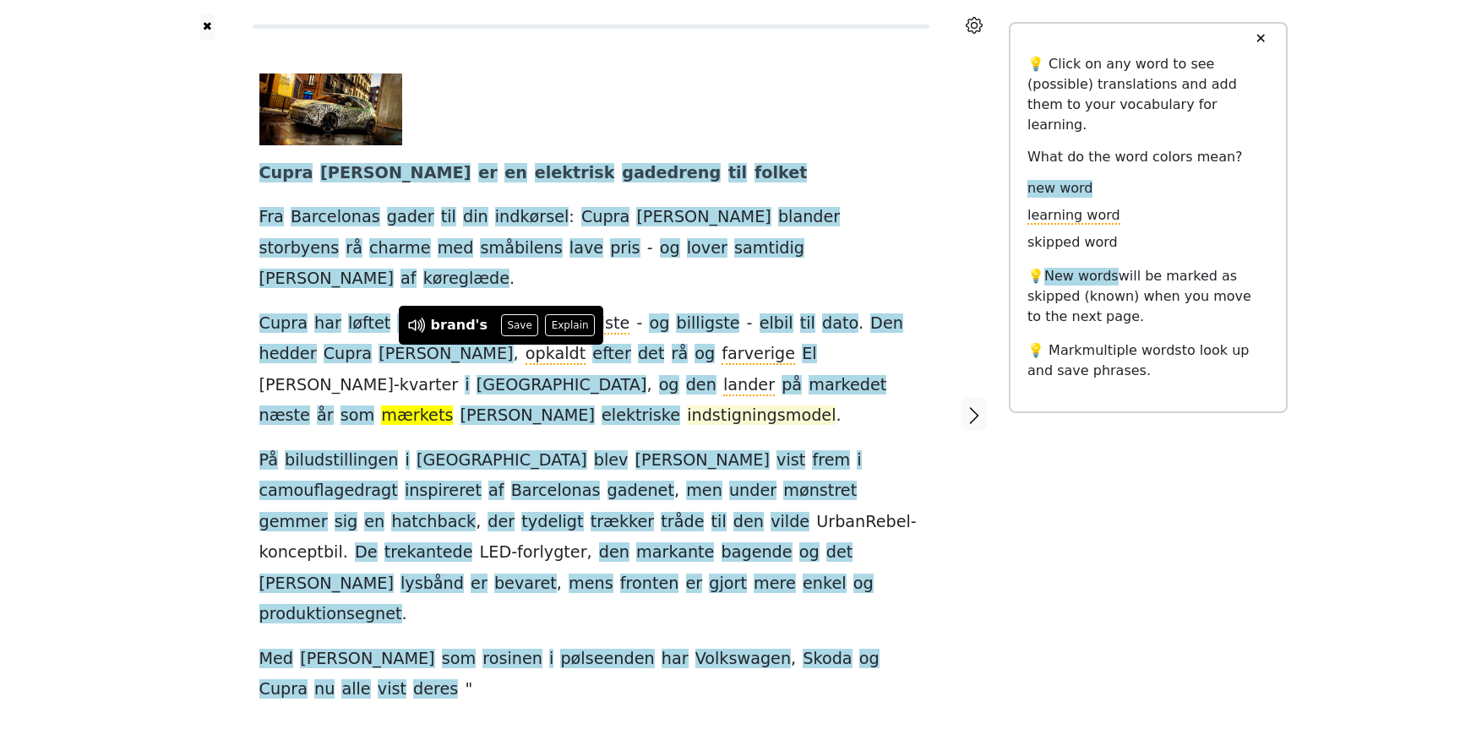
click at [692, 406] on span "indstigningsmodel" at bounding box center [761, 416] width 149 height 21
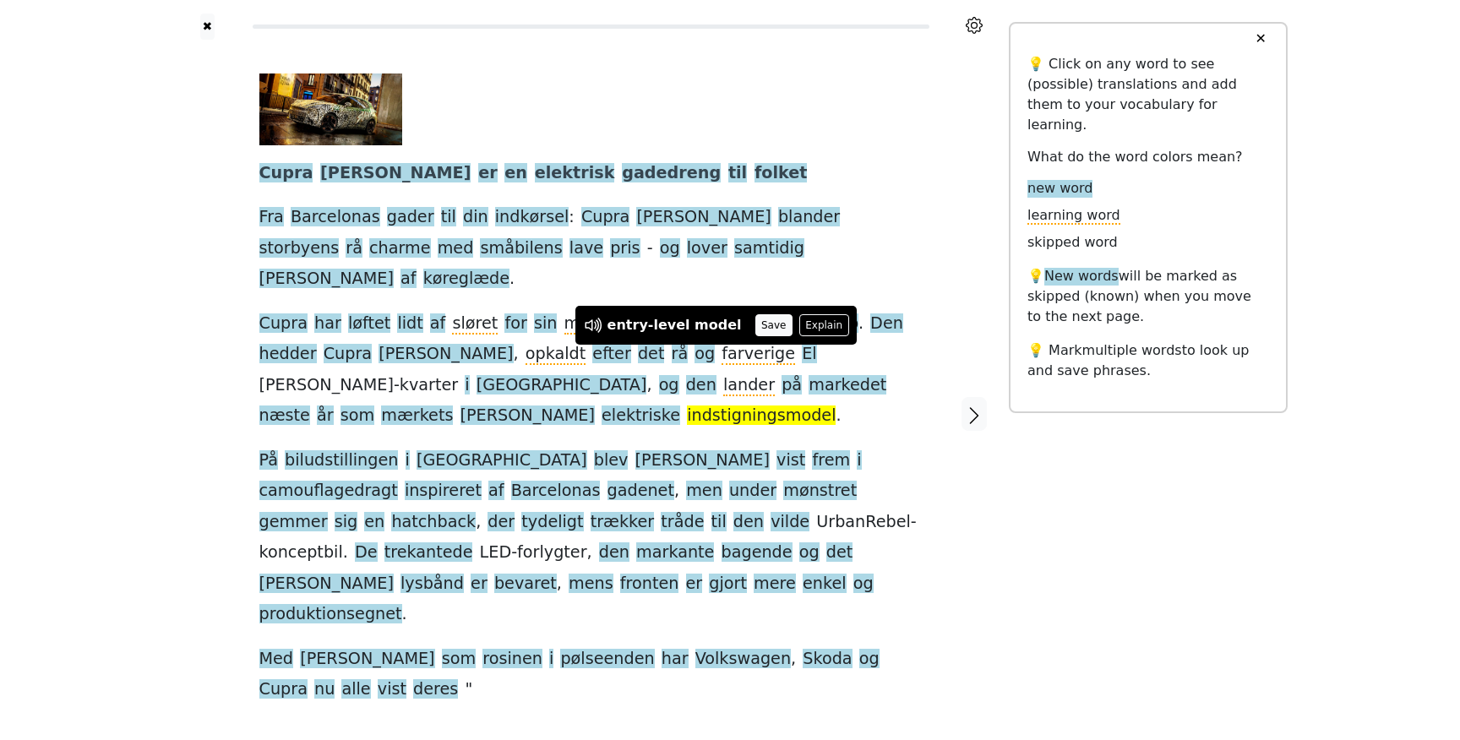
click at [756, 326] on button "Save" at bounding box center [773, 325] width 37 height 22
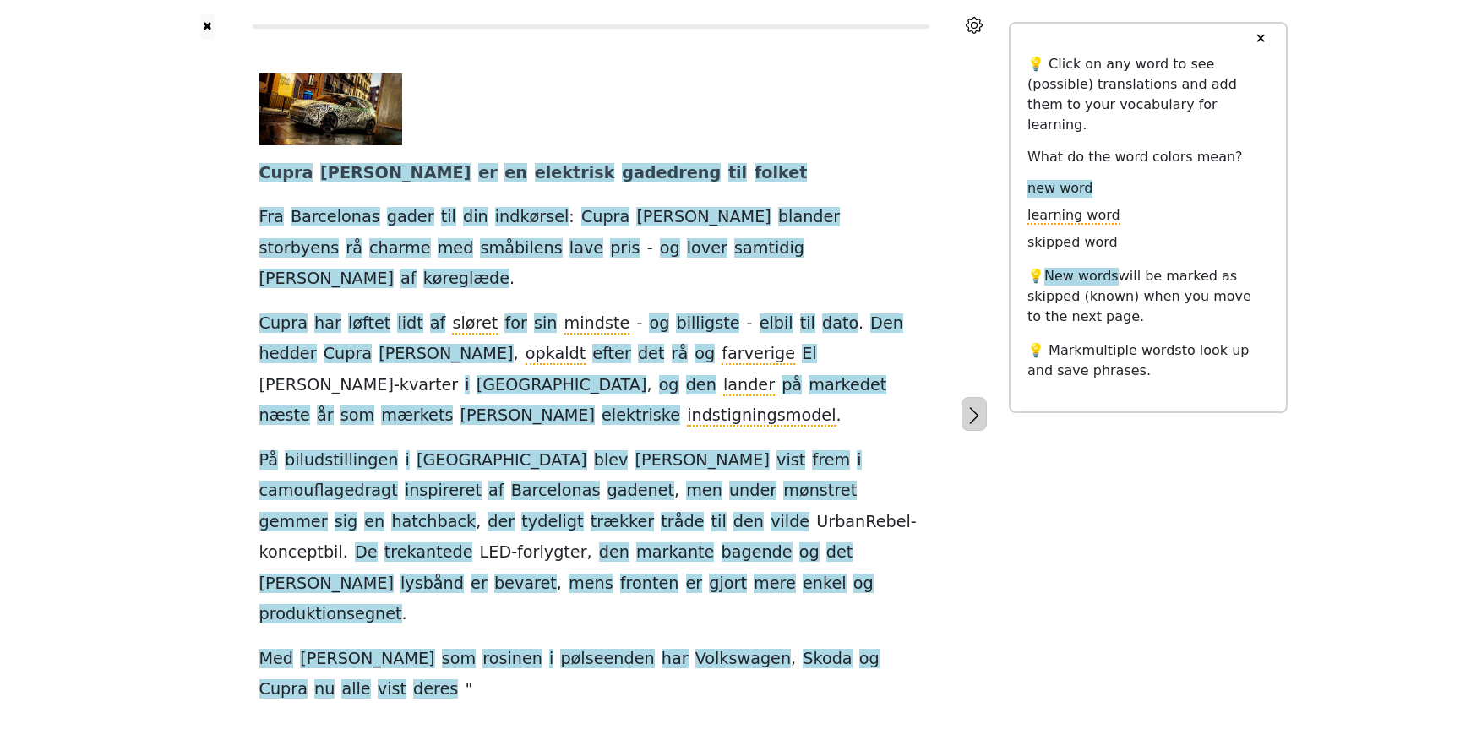
click at [962, 397] on button "button" at bounding box center [974, 414] width 25 height 34
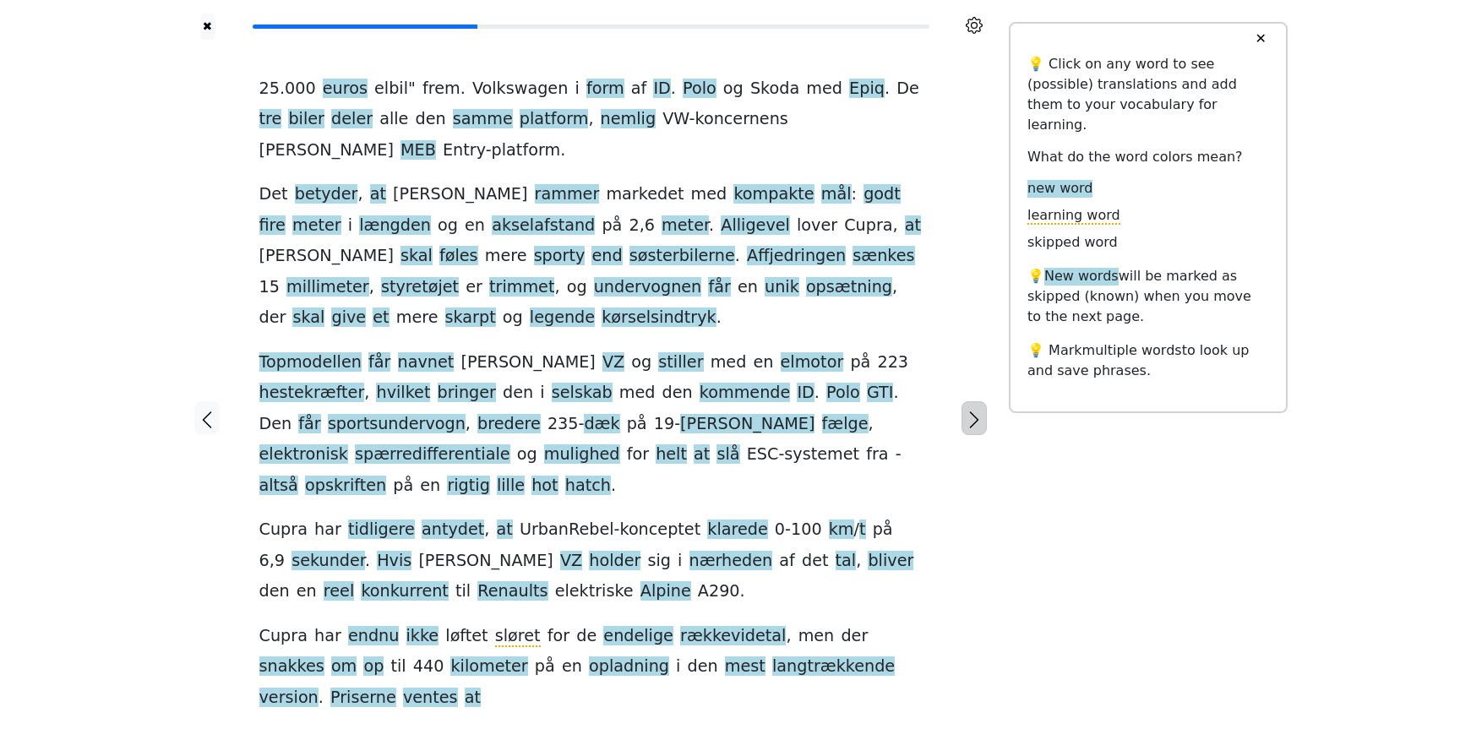
click at [969, 410] on icon "button" at bounding box center [974, 420] width 20 height 20
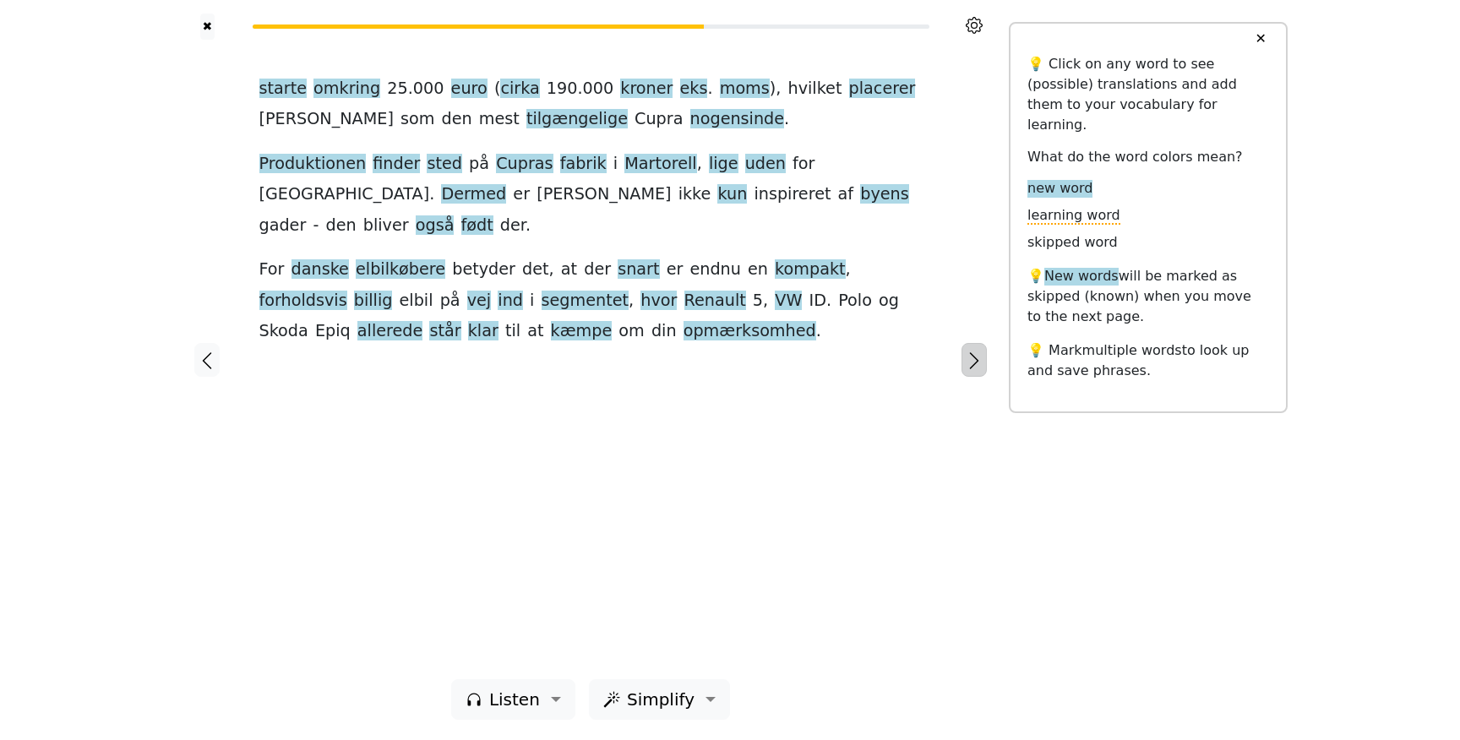
click at [969, 363] on icon "button" at bounding box center [974, 361] width 20 height 20
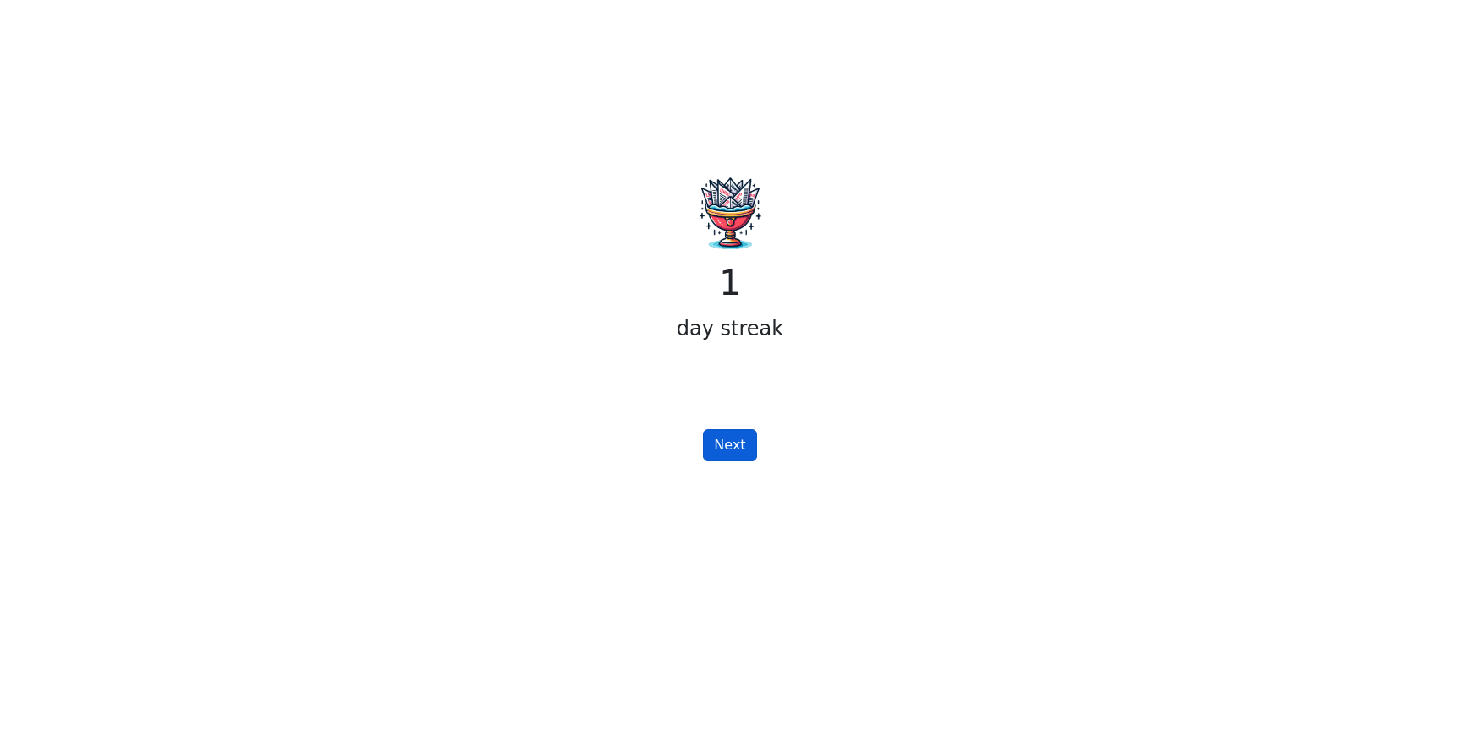
click at [730, 455] on button "Next" at bounding box center [729, 445] width 53 height 32
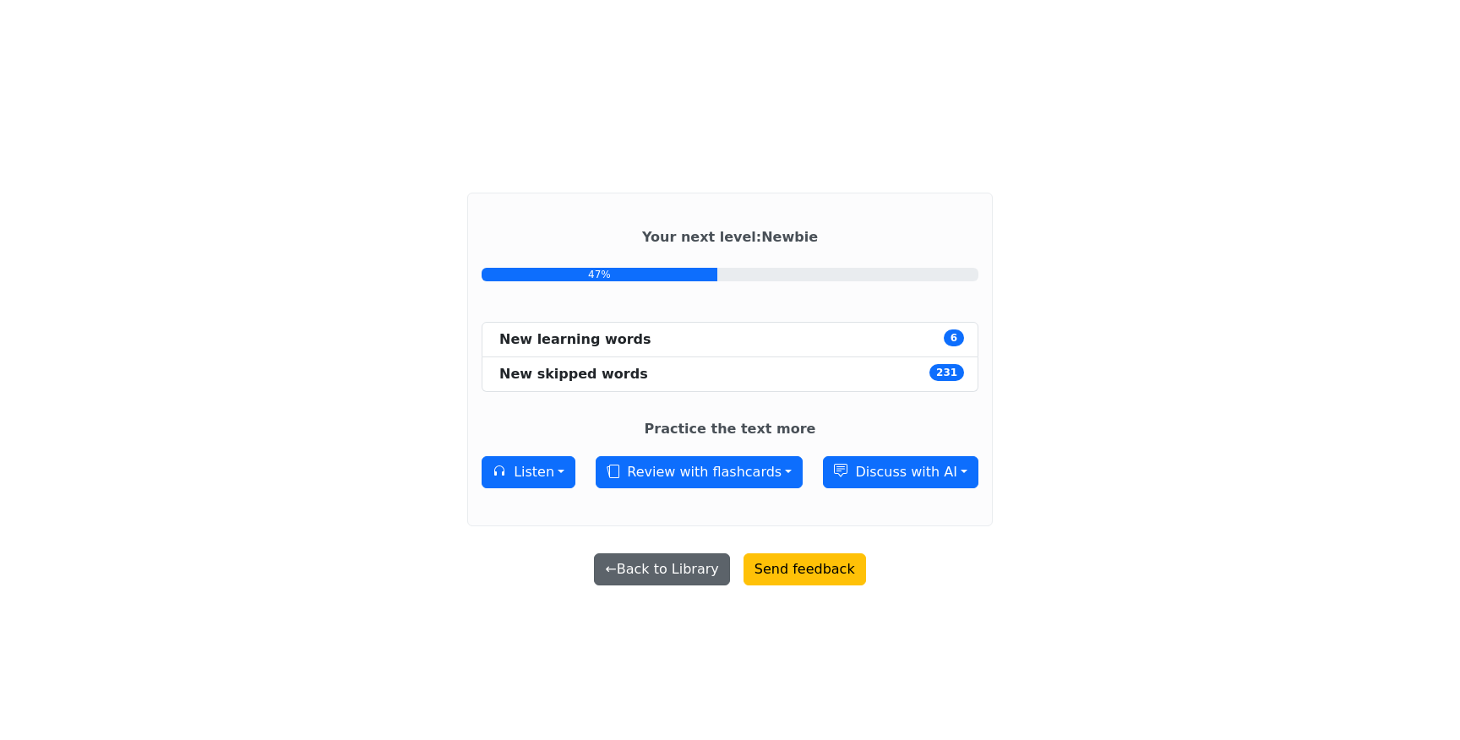
click at [640, 559] on button "← Back to Library" at bounding box center [661, 569] width 135 height 32
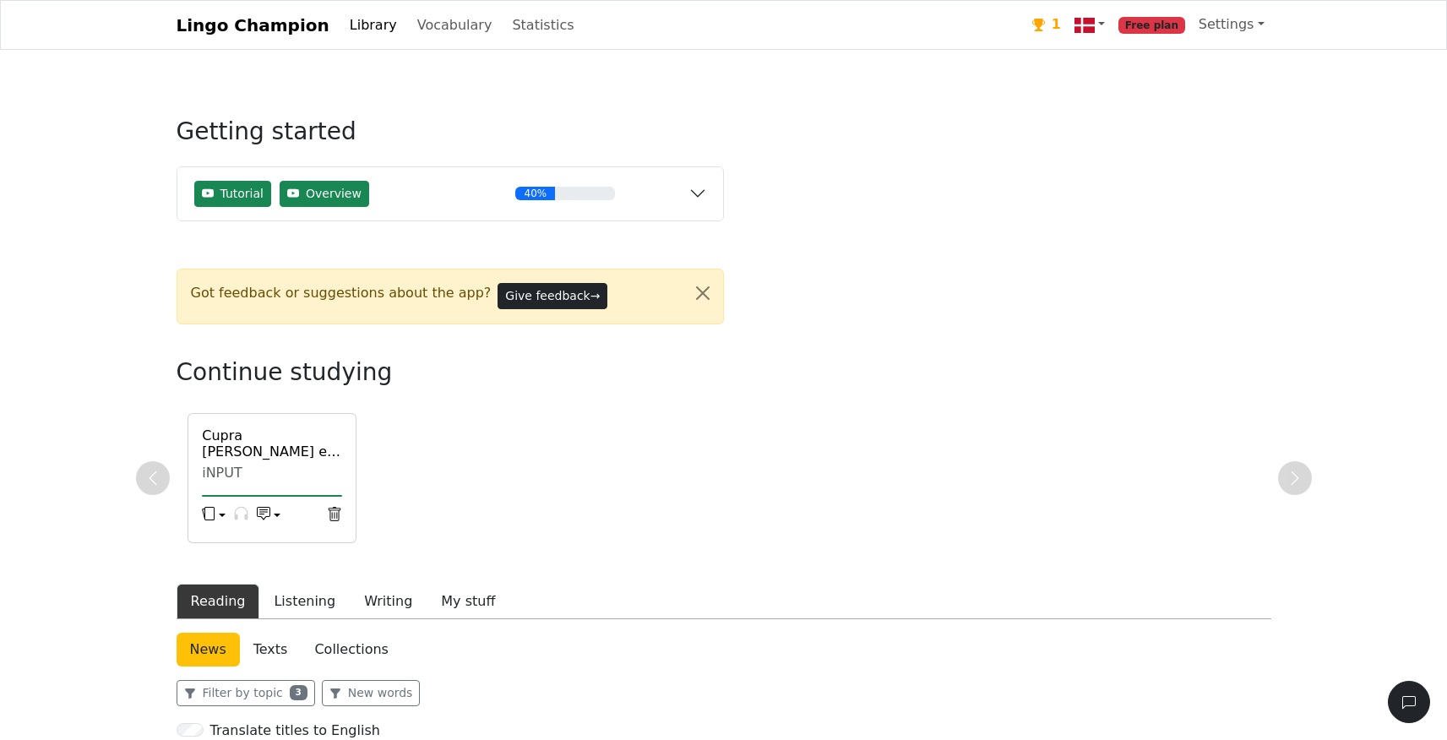
click at [224, 515] on button "button" at bounding box center [214, 516] width 24 height 25
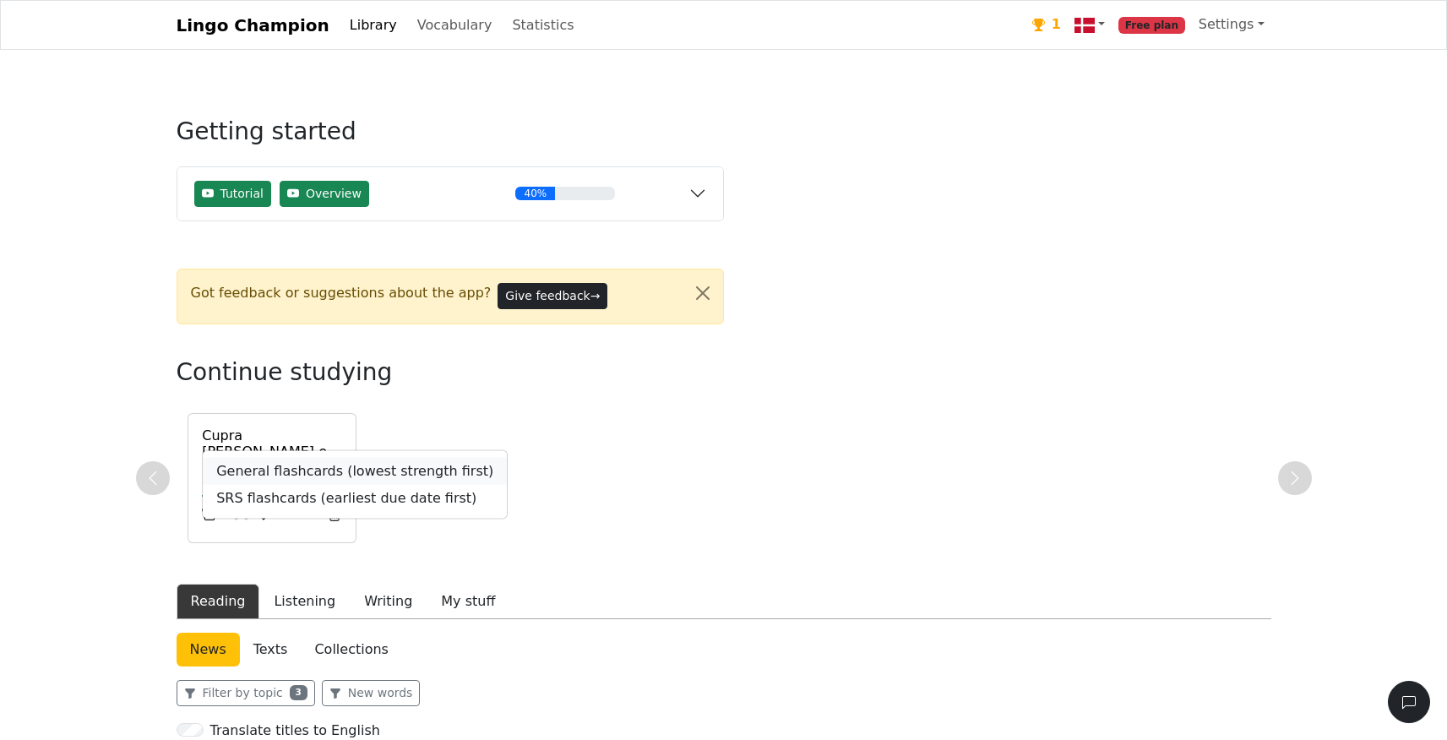
click at [329, 469] on link "General flashcards (lowest strength first)" at bounding box center [355, 470] width 304 height 27
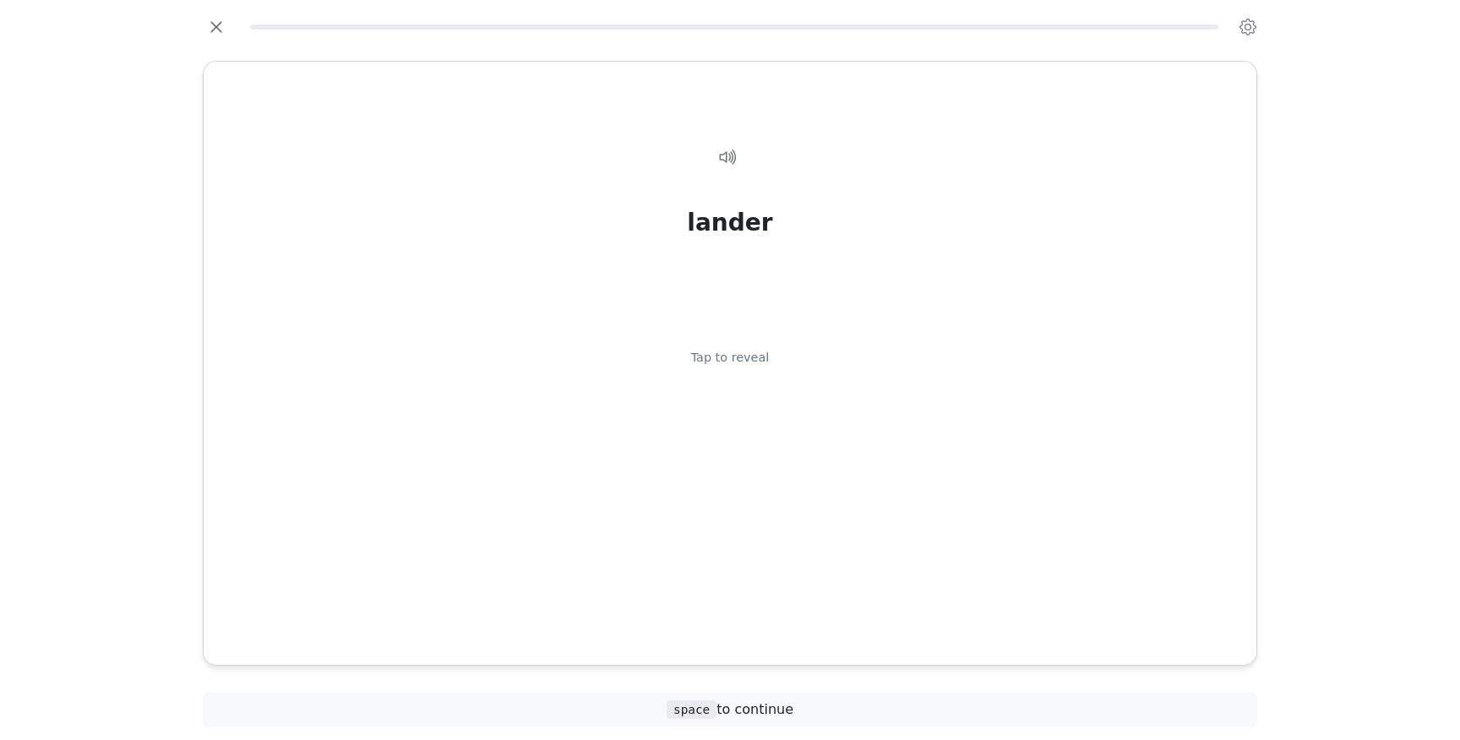
click at [750, 362] on div "Tap to reveal" at bounding box center [730, 358] width 79 height 19
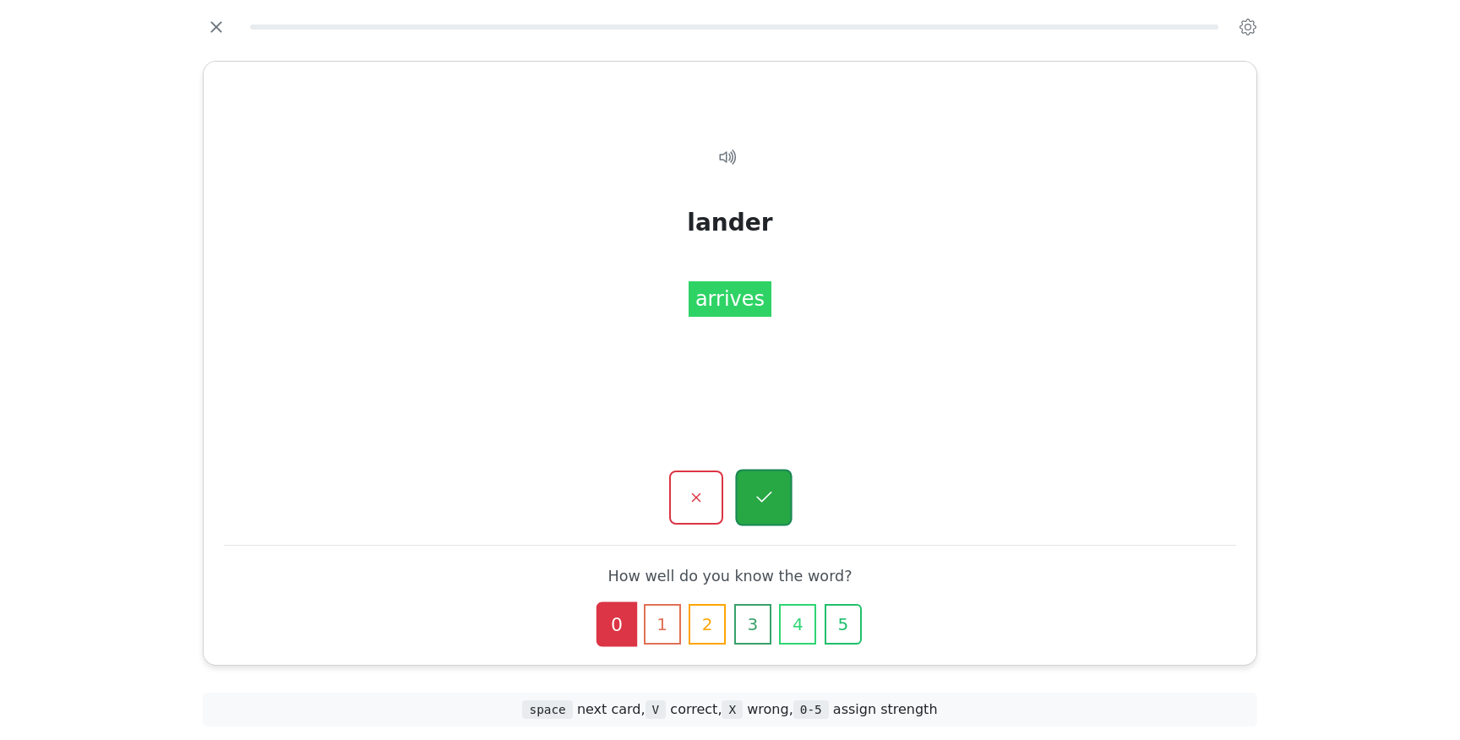
click at [765, 498] on icon "button" at bounding box center [763, 497] width 15 height 11
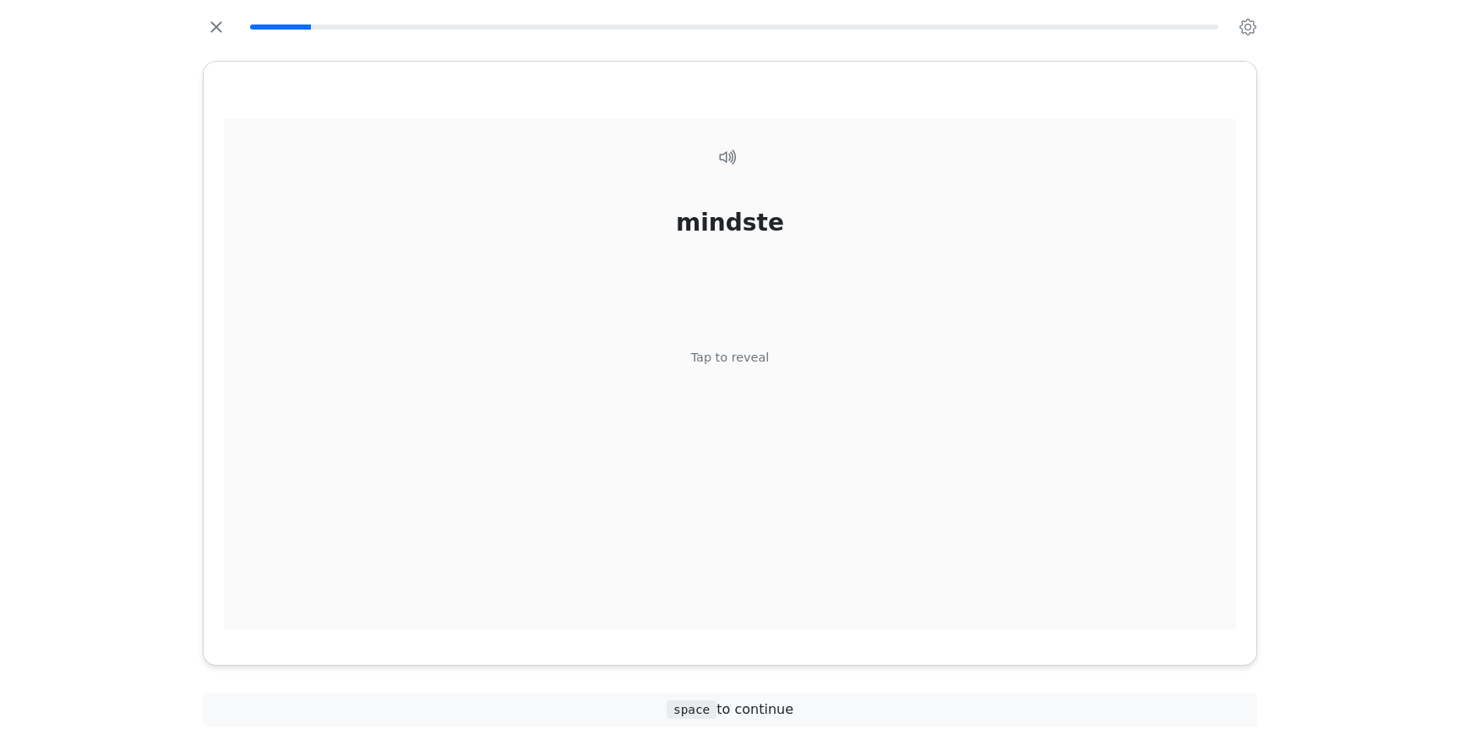
click at [745, 359] on div "Tap to reveal" at bounding box center [730, 358] width 79 height 19
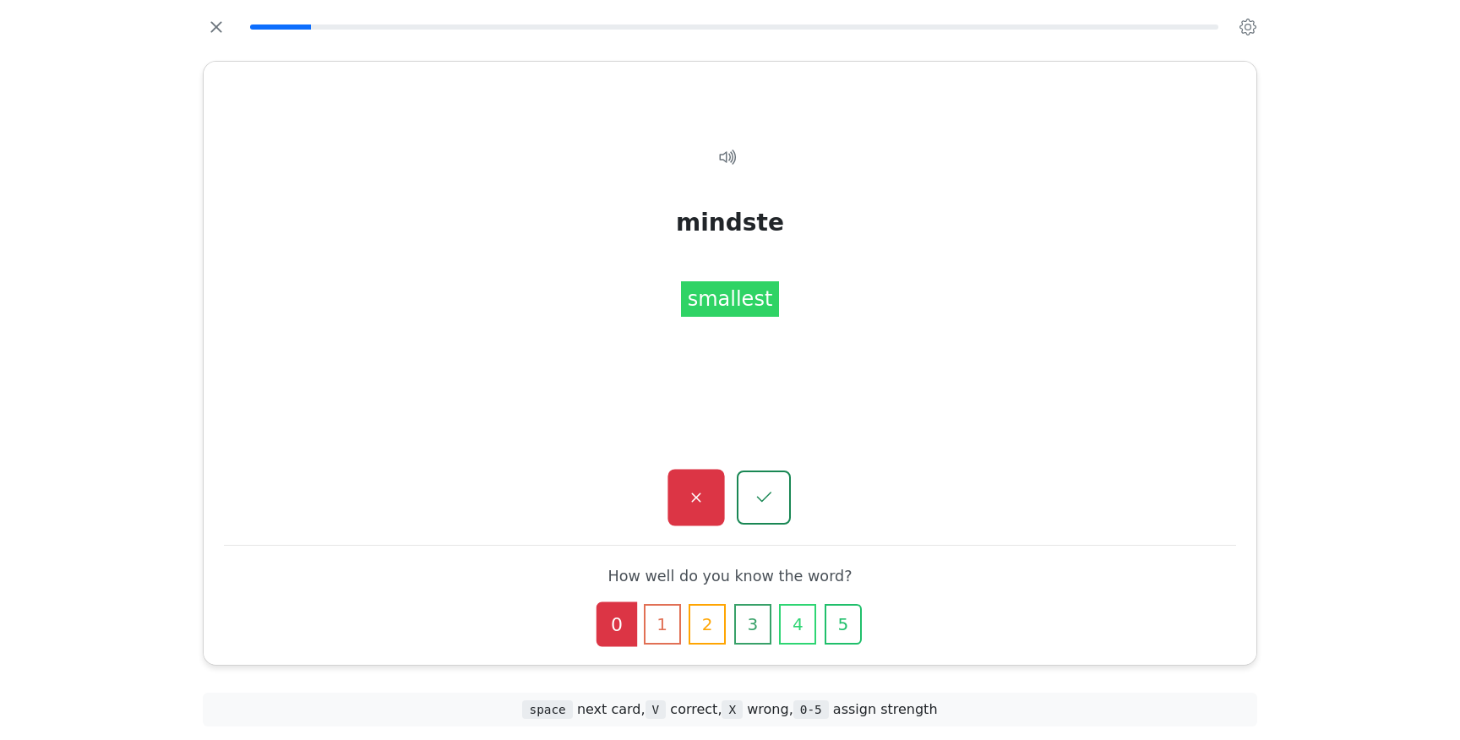
click at [711, 509] on button "button" at bounding box center [696, 498] width 57 height 57
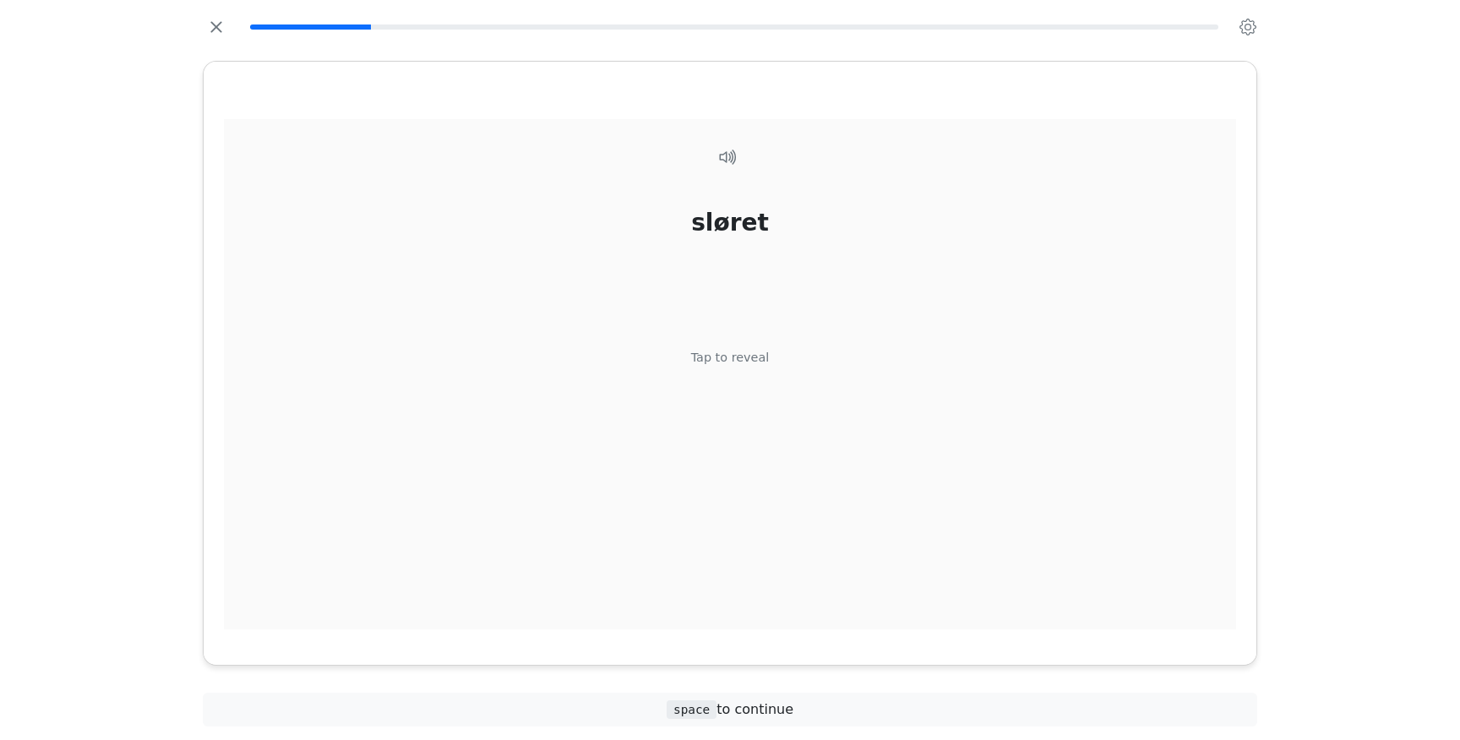
click at [755, 358] on div "Tap to reveal" at bounding box center [730, 358] width 79 height 19
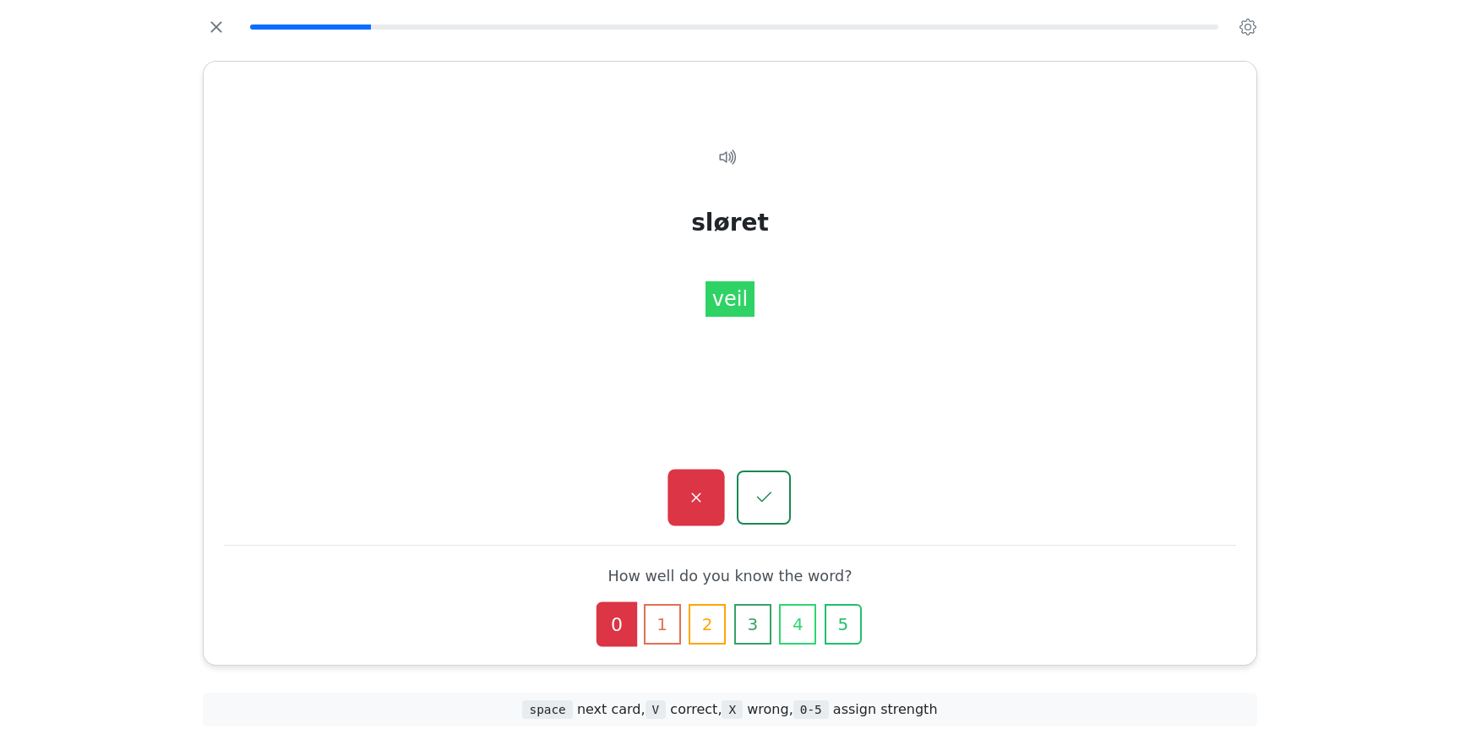
click at [713, 500] on button "button" at bounding box center [696, 498] width 57 height 57
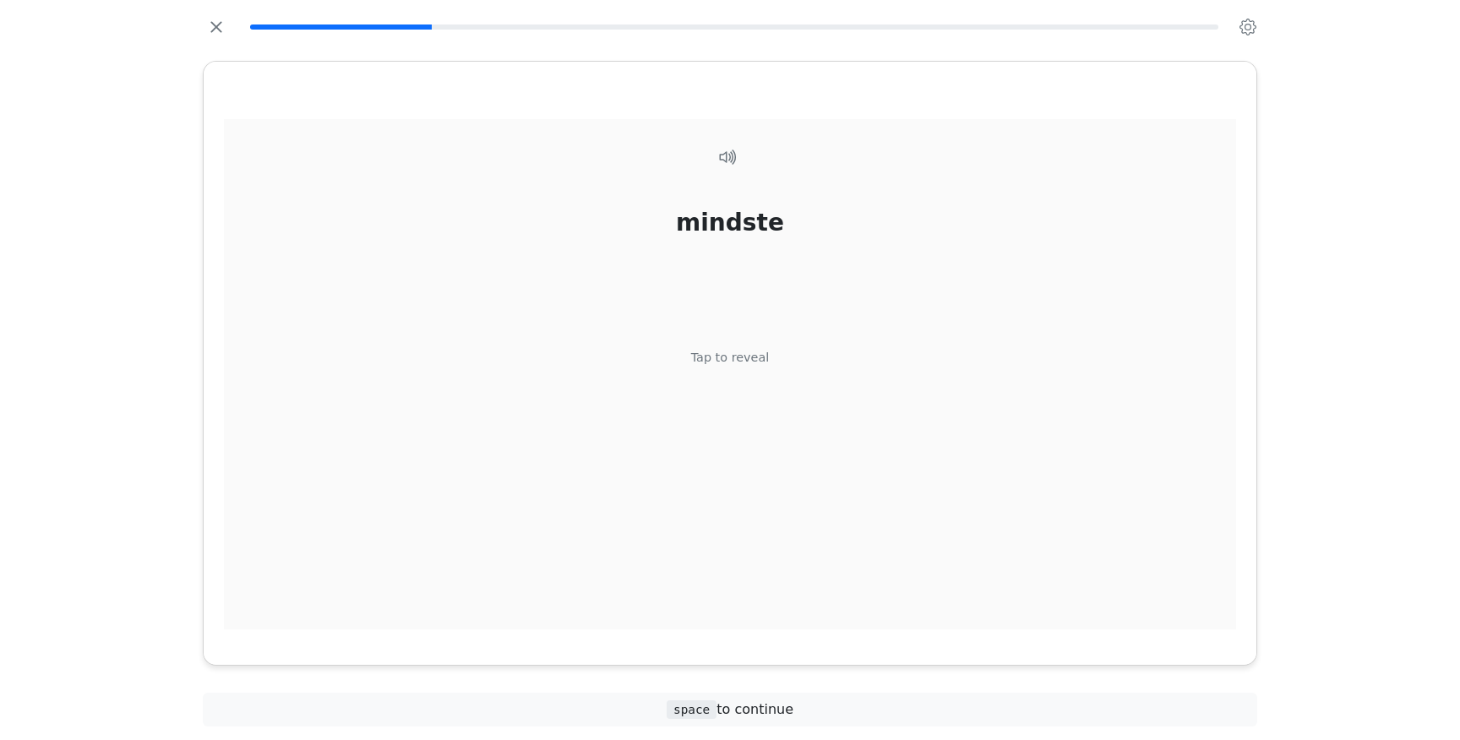
click at [736, 362] on div "Tap to reveal" at bounding box center [730, 358] width 79 height 19
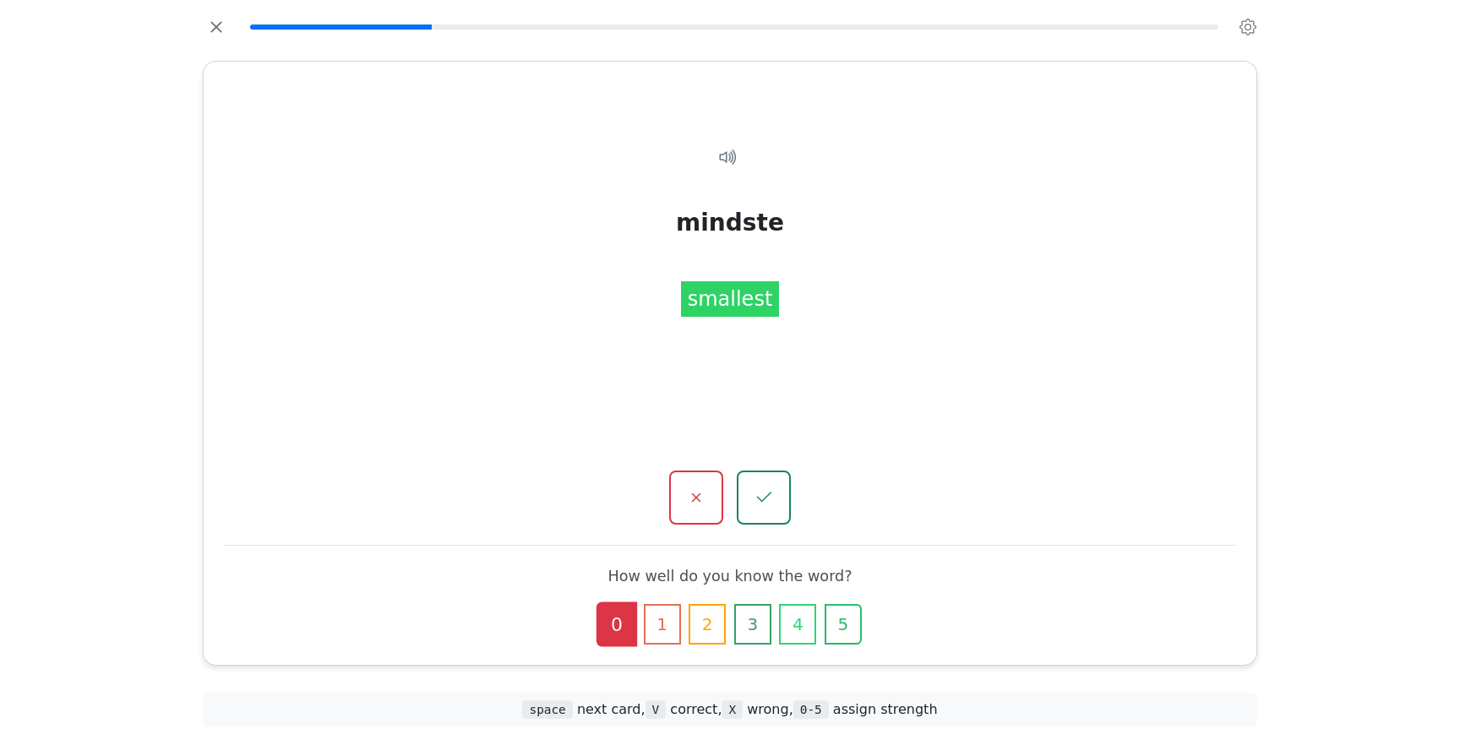
click at [759, 463] on div "mindste Tap to reveal mindste smallest How well do you know the word? 0 1 2 3 4…" at bounding box center [730, 363] width 1053 height 603
click at [760, 489] on icon "button" at bounding box center [763, 498] width 21 height 21
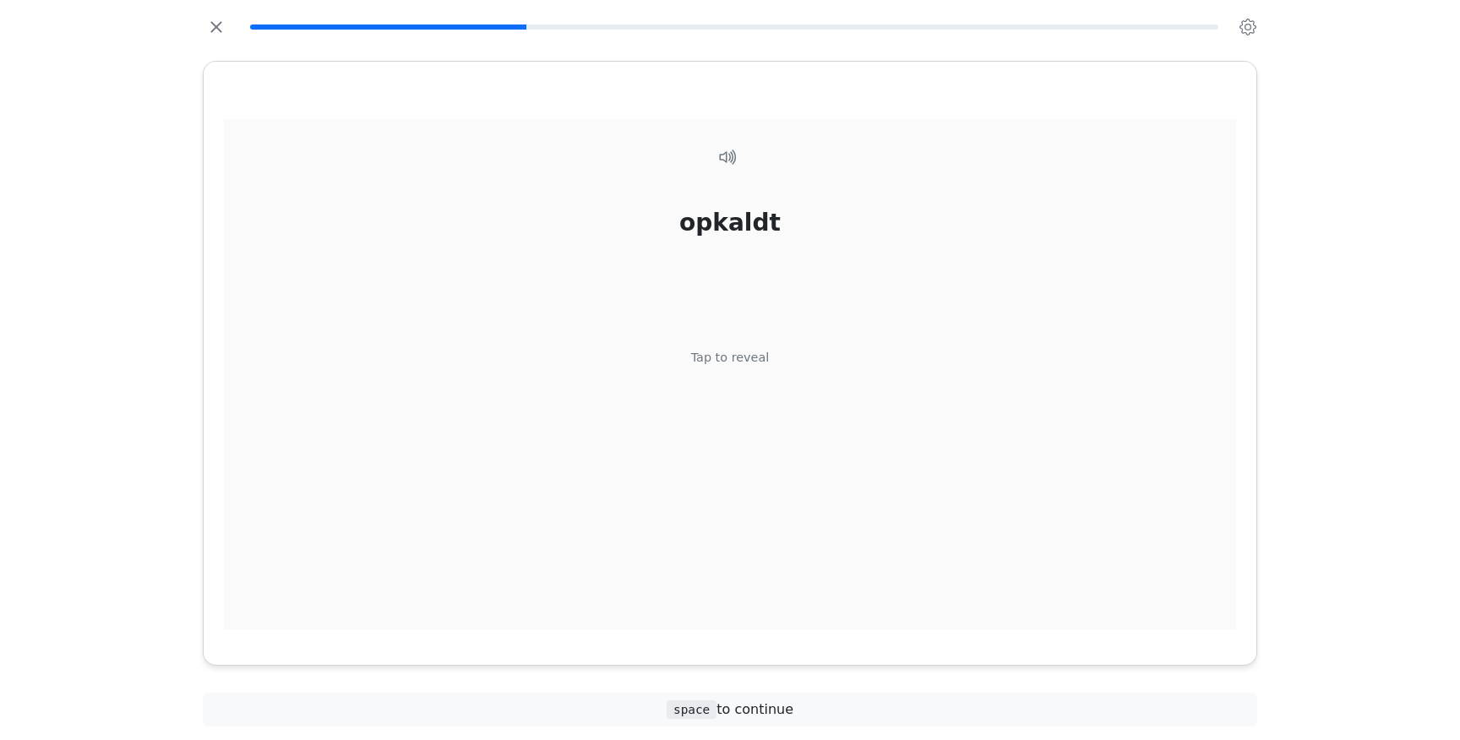
click at [731, 357] on div "Tap to reveal" at bounding box center [730, 358] width 79 height 19
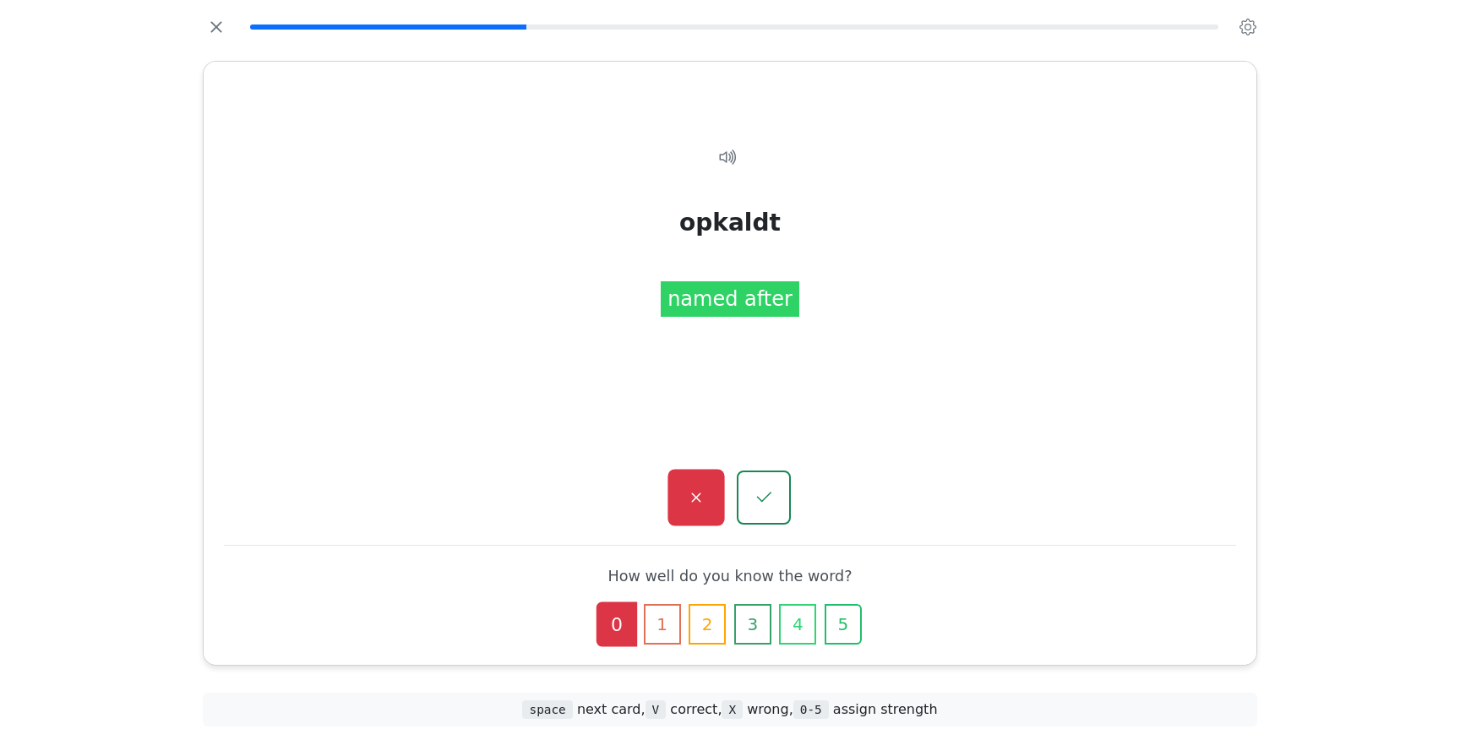
click at [717, 483] on button "button" at bounding box center [696, 498] width 57 height 57
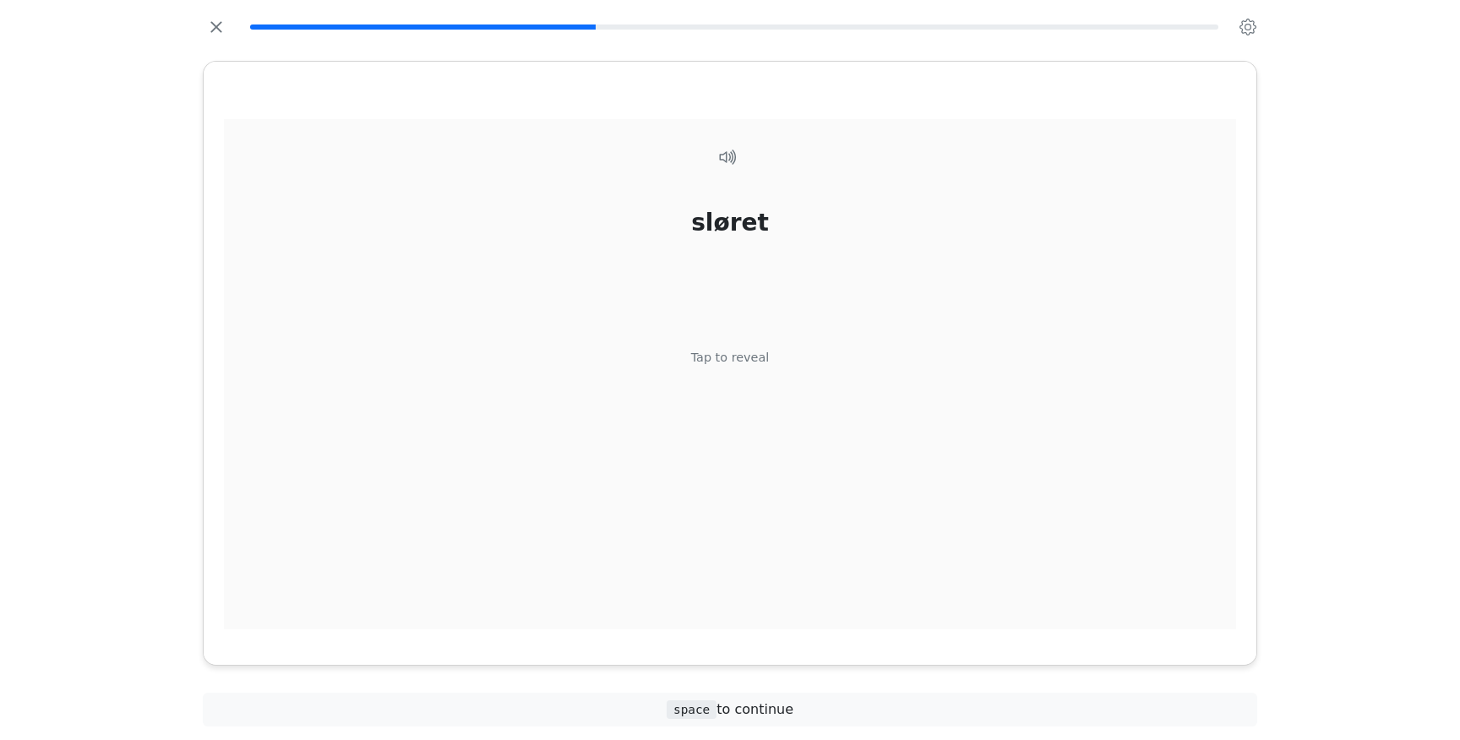
click at [725, 341] on div "sløret Tap to reveal" at bounding box center [730, 378] width 1012 height 518
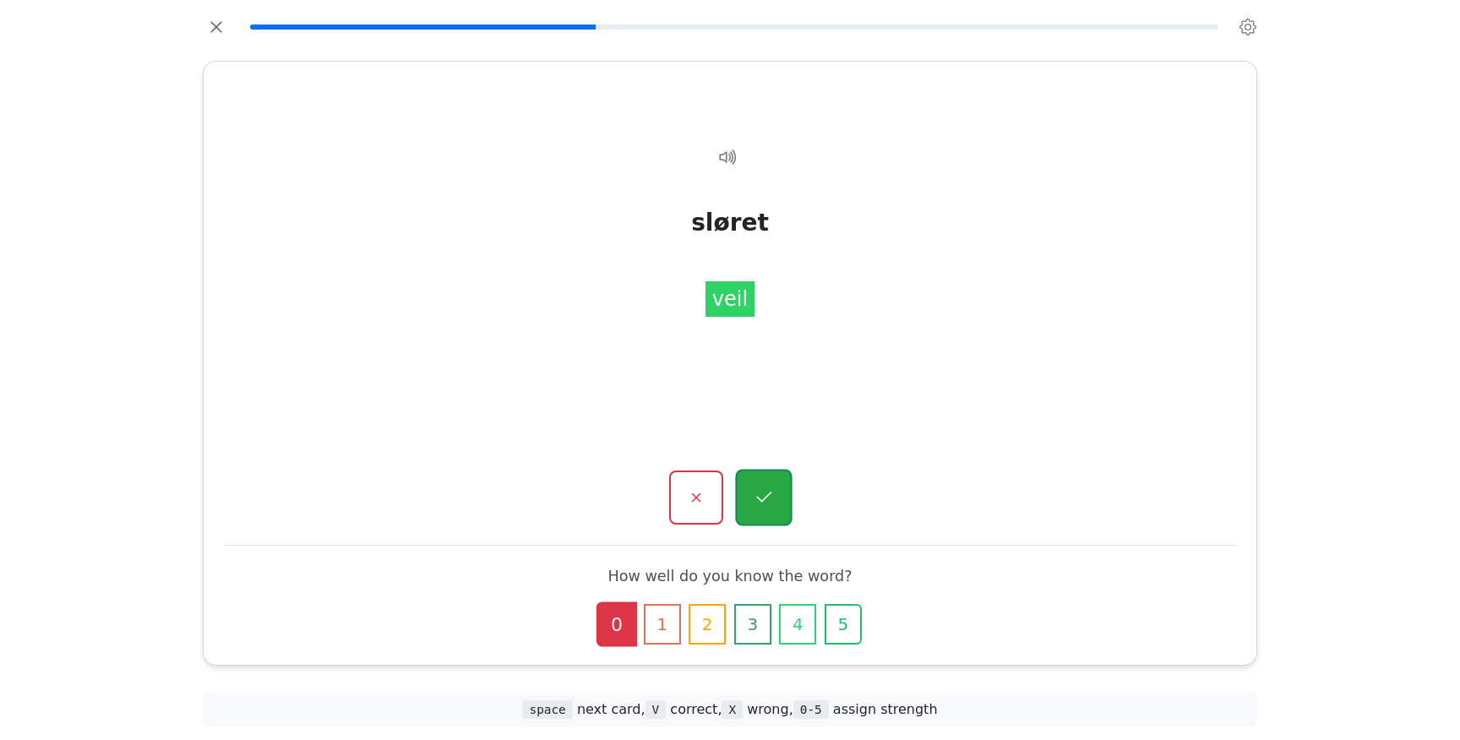
click at [782, 513] on button "button" at bounding box center [763, 498] width 57 height 57
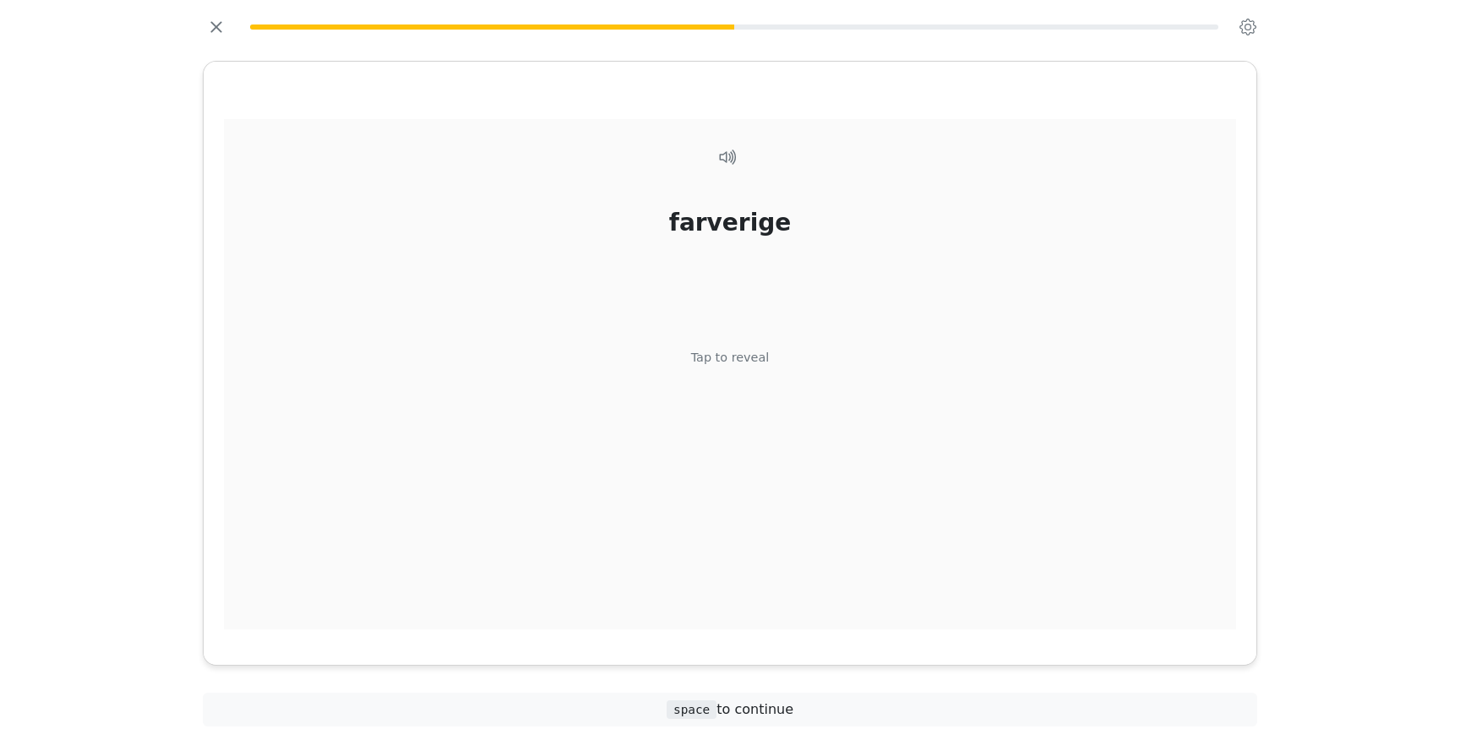
click at [725, 361] on div "Tap to reveal" at bounding box center [730, 358] width 79 height 19
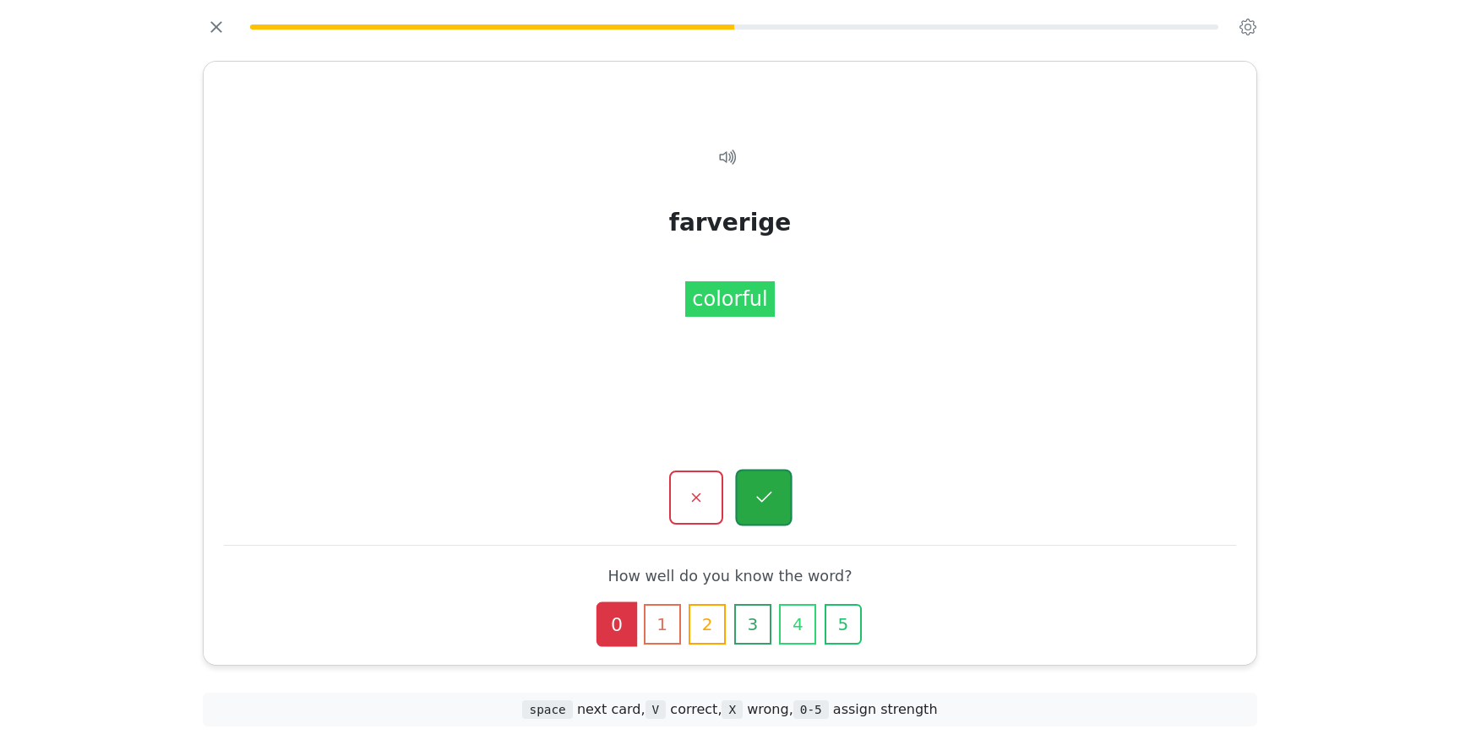
click at [787, 521] on button "button" at bounding box center [763, 498] width 57 height 57
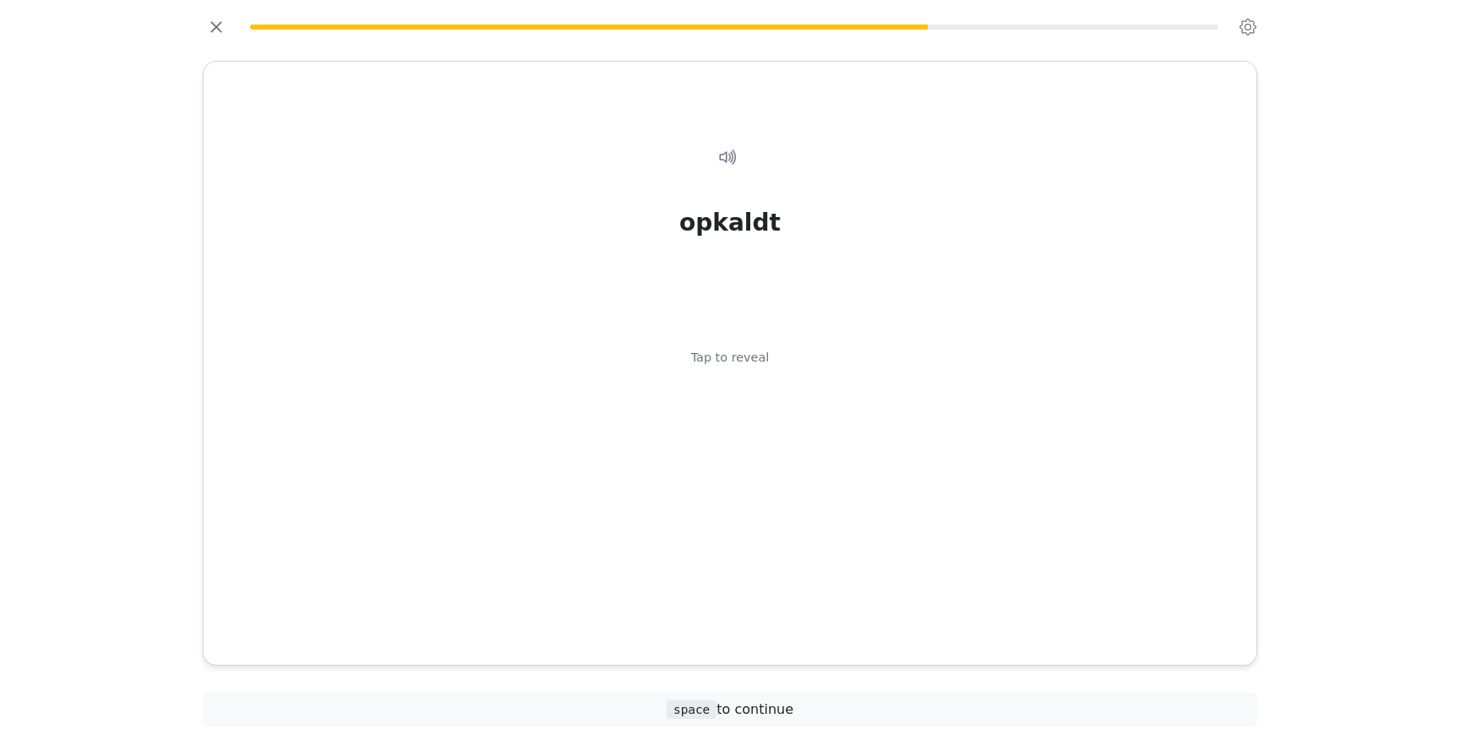
click at [728, 356] on div "Tap to reveal" at bounding box center [730, 358] width 79 height 19
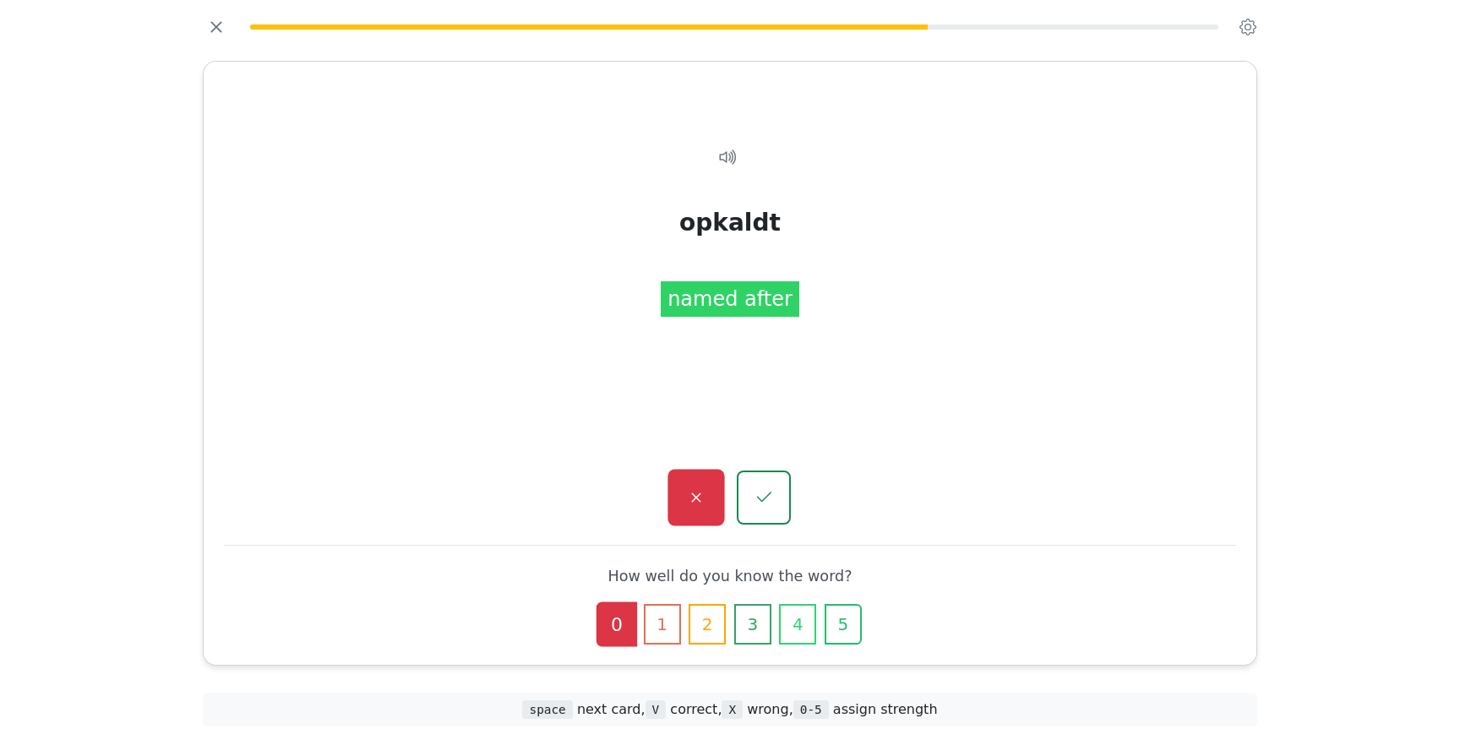
click at [690, 494] on icon "button" at bounding box center [695, 498] width 21 height 21
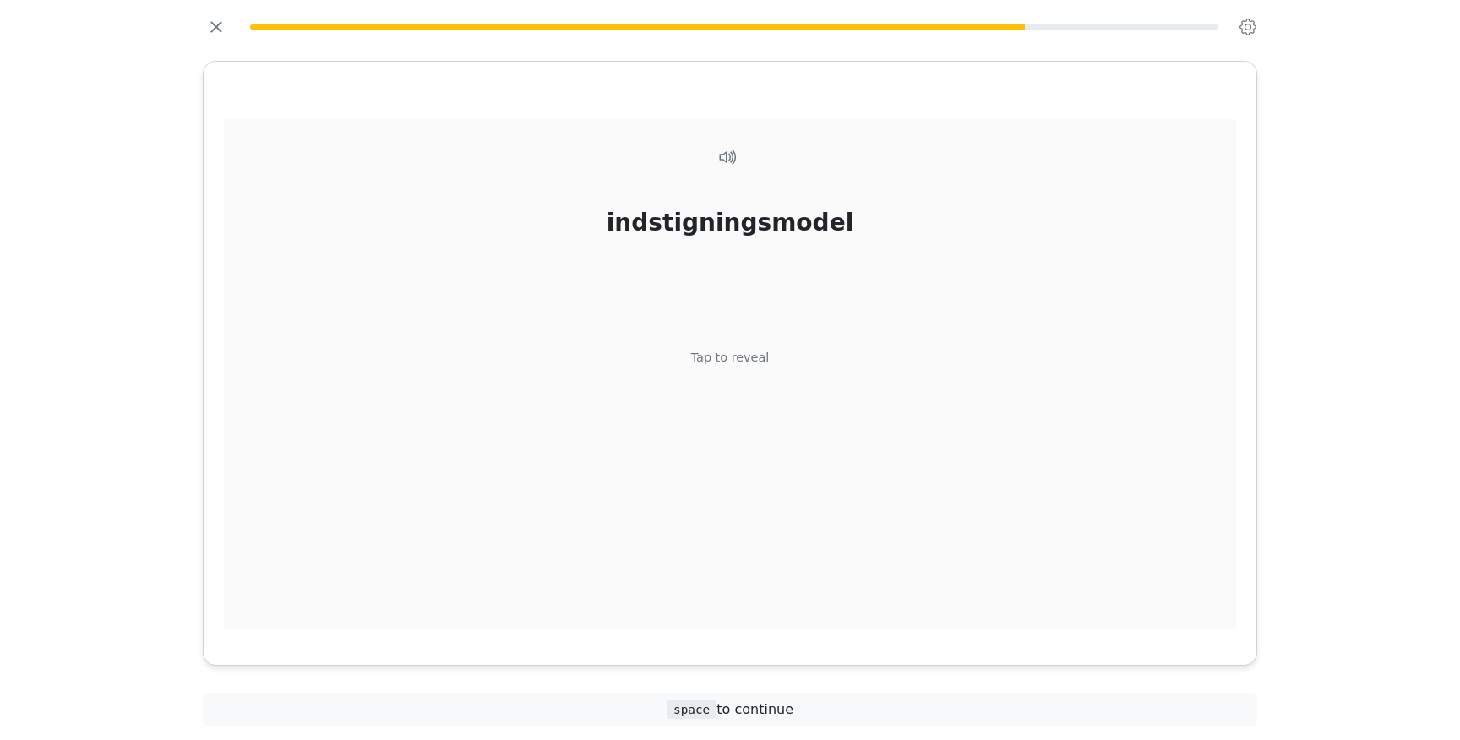
click at [728, 357] on div "Tap to reveal" at bounding box center [730, 358] width 79 height 19
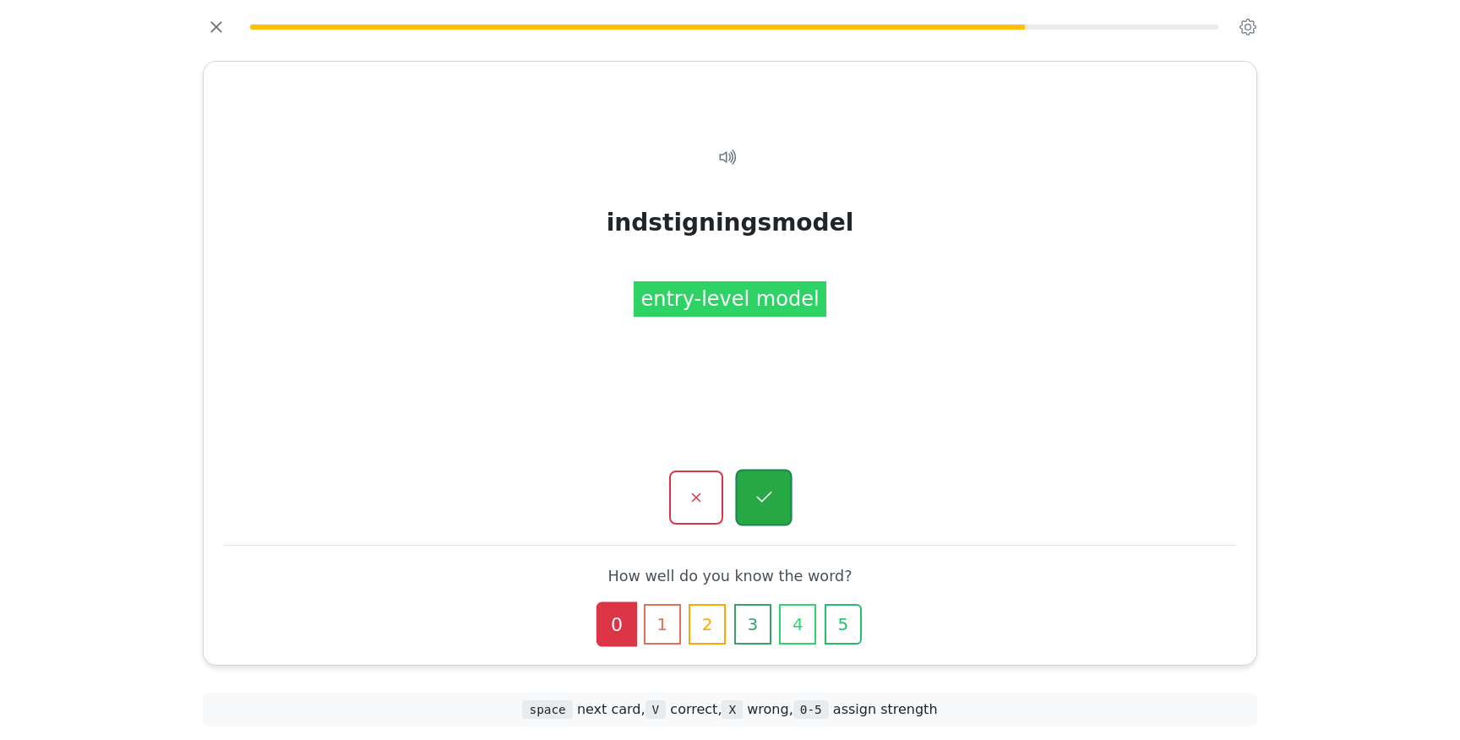
click at [756, 488] on icon "button" at bounding box center [763, 498] width 21 height 21
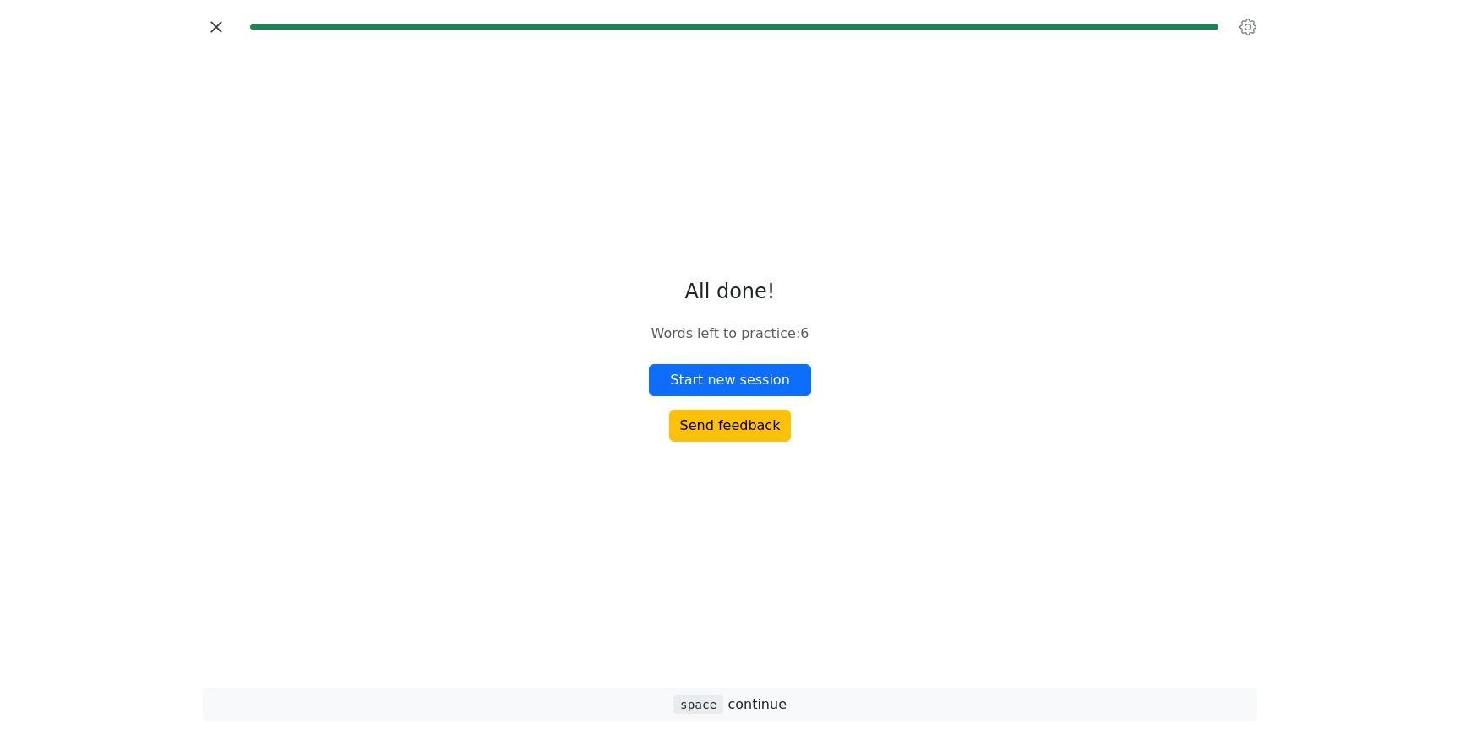
click at [222, 31] on icon "button" at bounding box center [216, 26] width 25 height 25
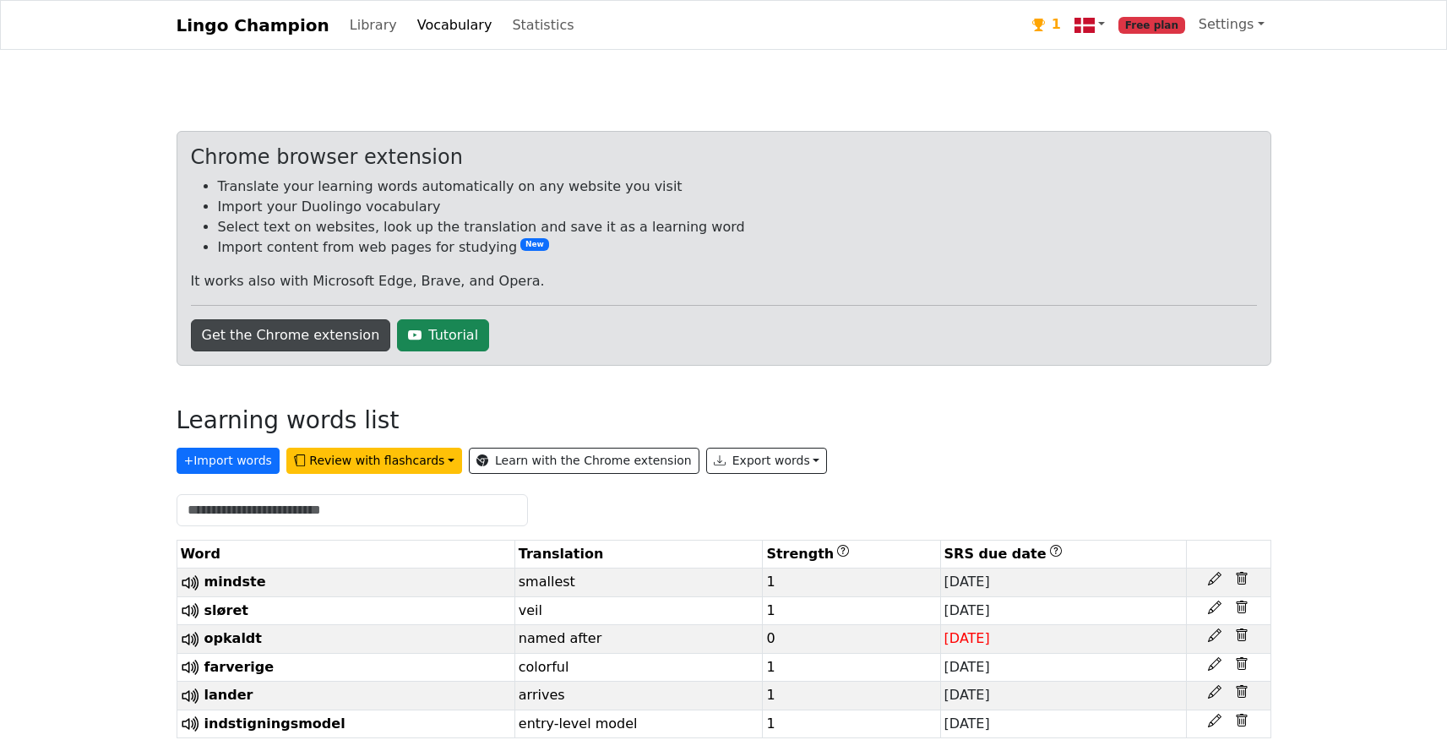
click at [290, 336] on link "Get the Chrome extension" at bounding box center [291, 335] width 200 height 32
click at [262, 24] on link "Lingo Champion" at bounding box center [253, 25] width 153 height 34
